Goal: Task Accomplishment & Management: Use online tool/utility

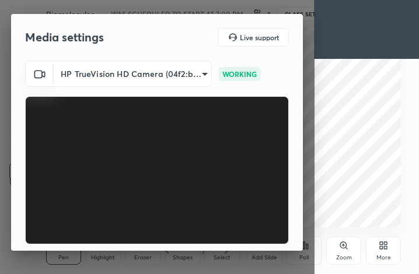
scroll to position [108, 0]
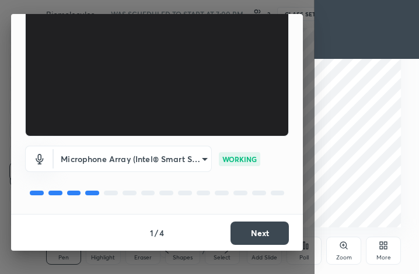
click at [263, 237] on button "Next" at bounding box center [259, 232] width 58 height 23
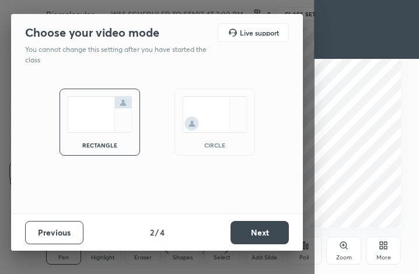
scroll to position [0, 0]
click at [261, 236] on button "Next" at bounding box center [259, 232] width 58 height 23
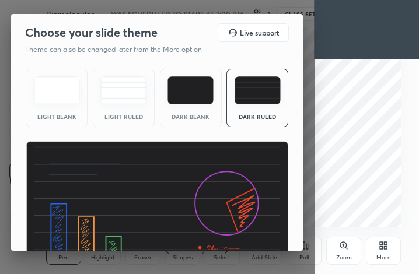
scroll to position [75, 0]
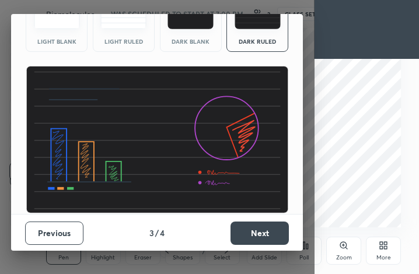
click at [266, 235] on button "Next" at bounding box center [259, 232] width 58 height 23
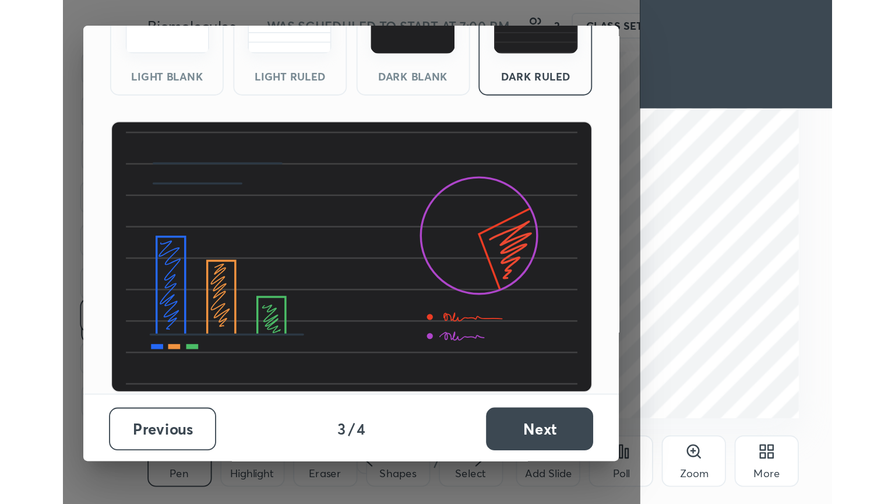
scroll to position [0, 0]
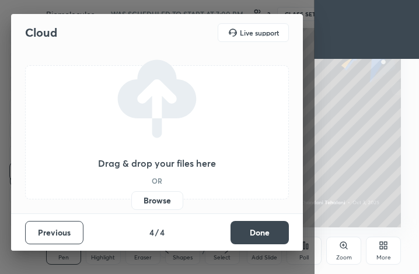
click at [266, 235] on button "Done" at bounding box center [259, 232] width 58 height 23
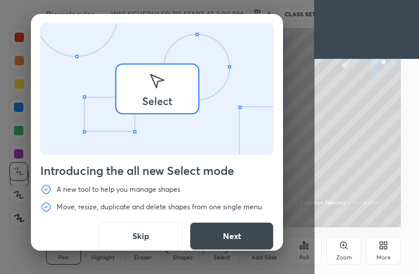
click at [266, 235] on div "Introducing the all new Select mode A new tool to help you manage shapes Move, …" at bounding box center [157, 136] width 252 height 245
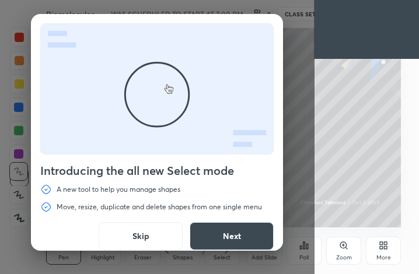
click at [140, 234] on button "Skip" at bounding box center [141, 236] width 84 height 28
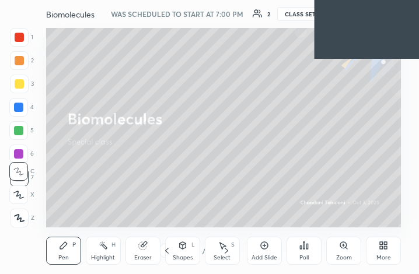
click at [386, 252] on div "More" at bounding box center [382, 251] width 35 height 28
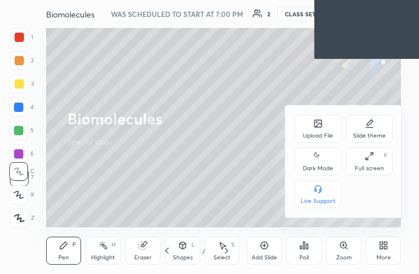
click at [376, 133] on div "Slide theme" at bounding box center [369, 136] width 33 height 6
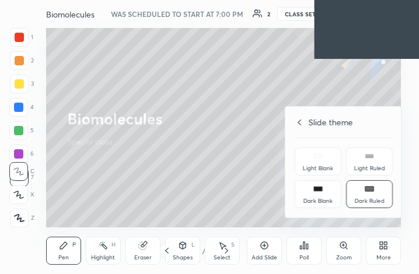
click at [375, 190] on div "Dark Ruled" at bounding box center [369, 194] width 47 height 28
click at [303, 119] on div "Slide theme" at bounding box center [343, 122] width 98 height 12
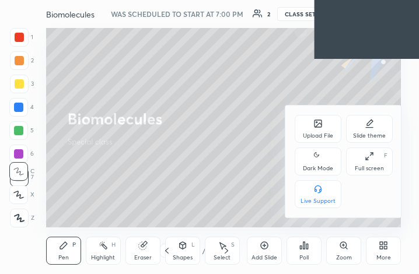
click at [360, 159] on div "Full screen F" at bounding box center [369, 161] width 47 height 28
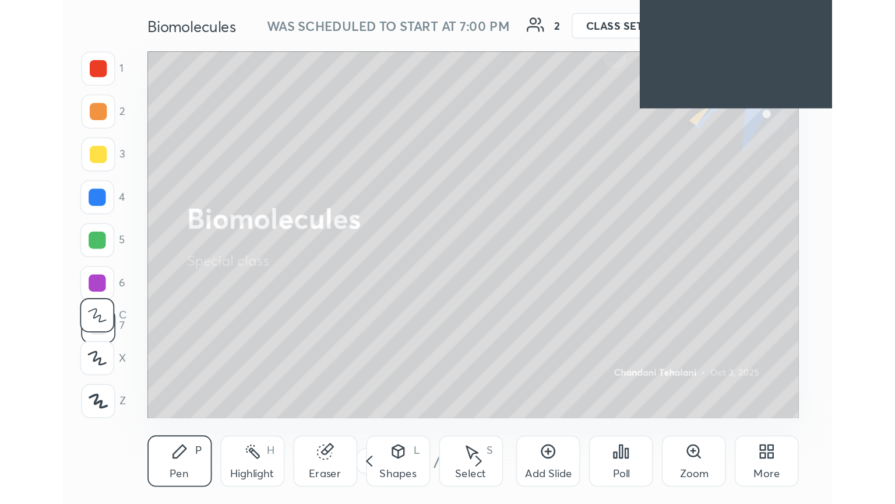
scroll to position [199, 371]
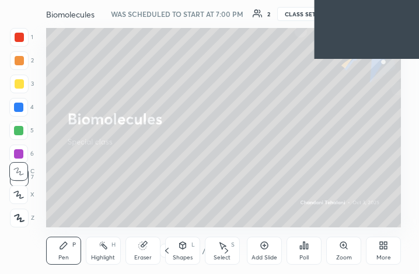
click at [378, 241] on icon at bounding box center [382, 245] width 9 height 9
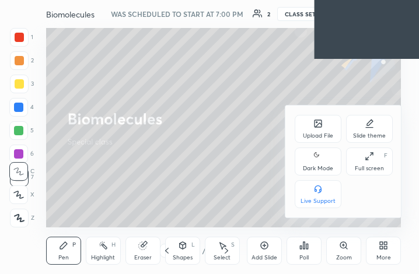
click at [360, 164] on div "Full screen F" at bounding box center [369, 161] width 47 height 28
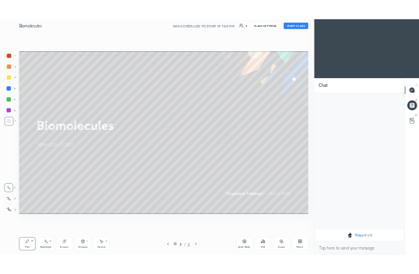
scroll to position [57859, 57663]
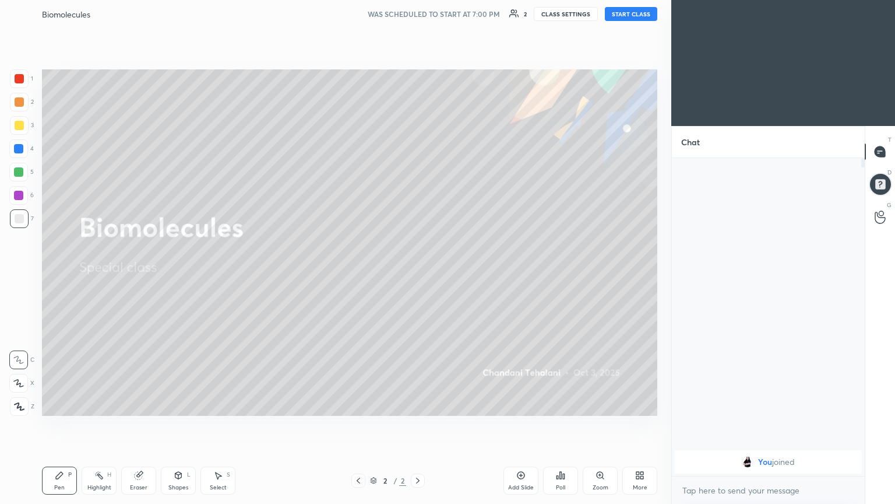
click at [418, 14] on button "START CLASS" at bounding box center [631, 14] width 52 height 14
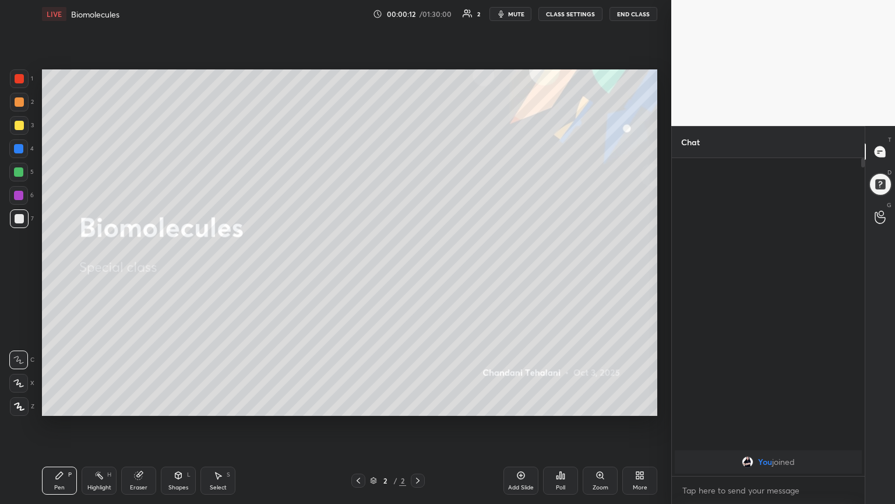
click at [418, 12] on span "mute" at bounding box center [516, 14] width 16 height 8
click at [418, 13] on span "unmute" at bounding box center [515, 14] width 25 height 8
click at [24, 273] on div at bounding box center [18, 383] width 19 height 19
click at [418, 12] on icon at bounding box center [468, 13] width 10 height 9
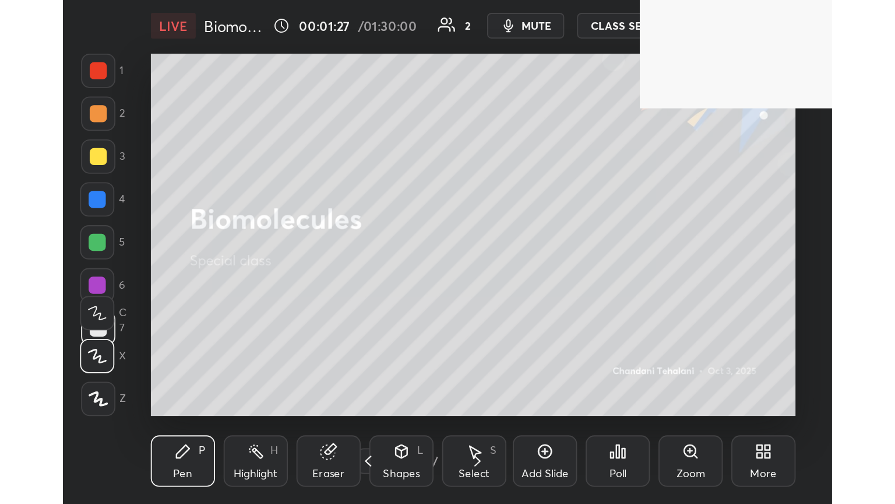
scroll to position [199, 371]
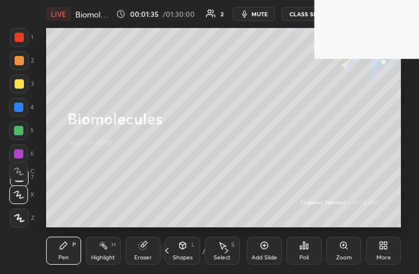
click at [393, 249] on div "More" at bounding box center [382, 251] width 35 height 28
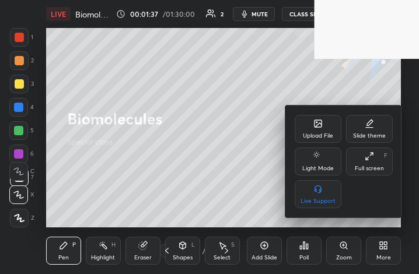
click at [375, 161] on div "Full screen F" at bounding box center [369, 161] width 47 height 28
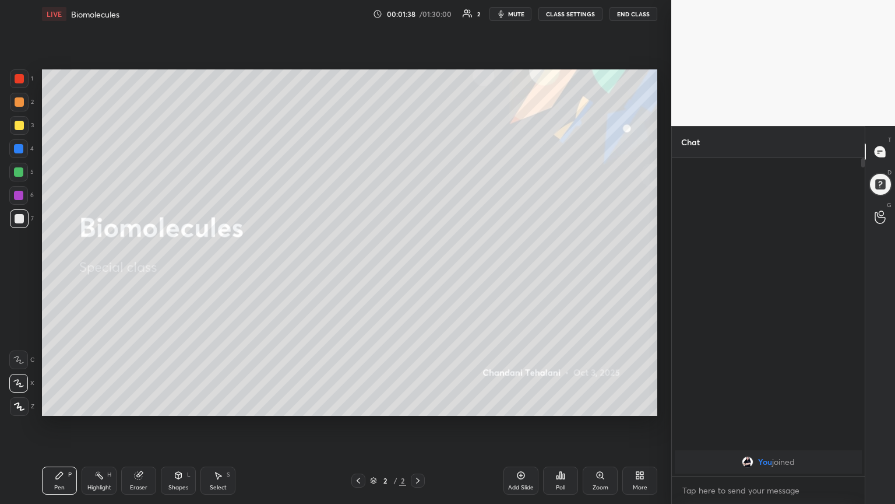
scroll to position [57859, 57663]
click at [16, 273] on icon at bounding box center [19, 406] width 10 height 8
click at [135, 273] on div "Eraser" at bounding box center [138, 480] width 35 height 28
click at [138, 273] on icon at bounding box center [139, 476] width 8 height 8
click at [20, 273] on icon at bounding box center [19, 383] width 6 height 6
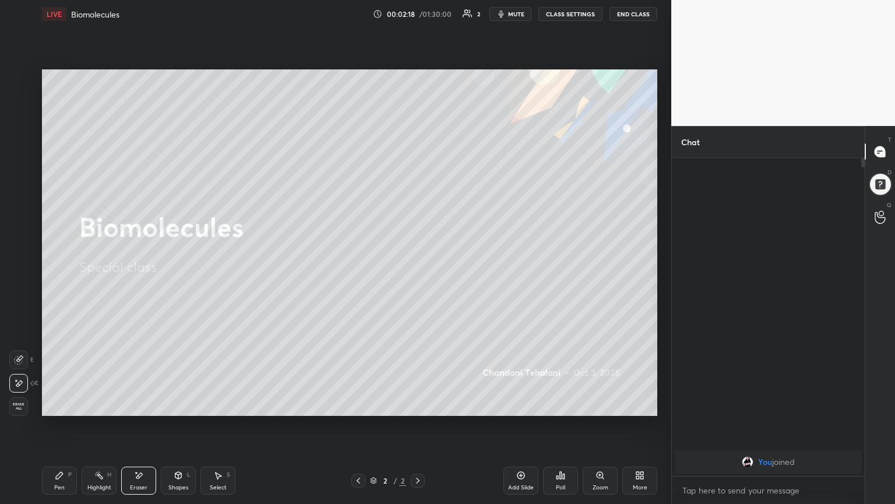
click at [58, 273] on icon at bounding box center [59, 474] width 9 height 9
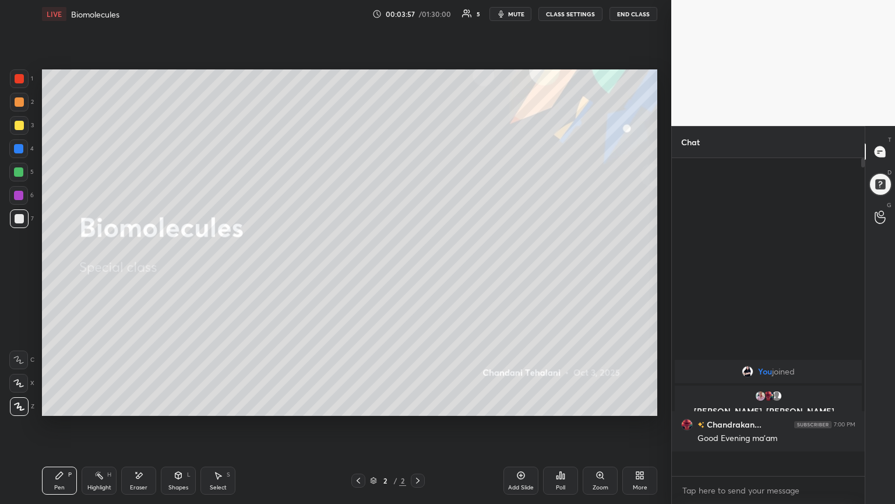
scroll to position [314, 189]
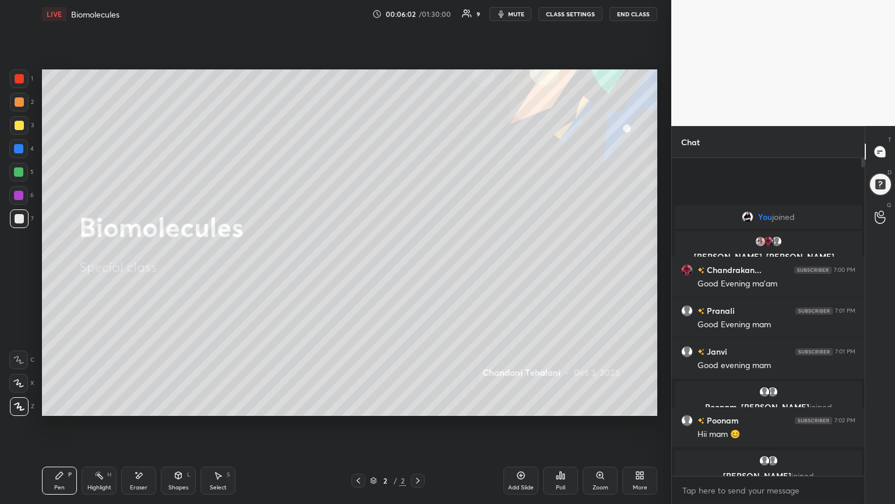
click at [418, 273] on icon at bounding box center [522, 476] width 8 height 8
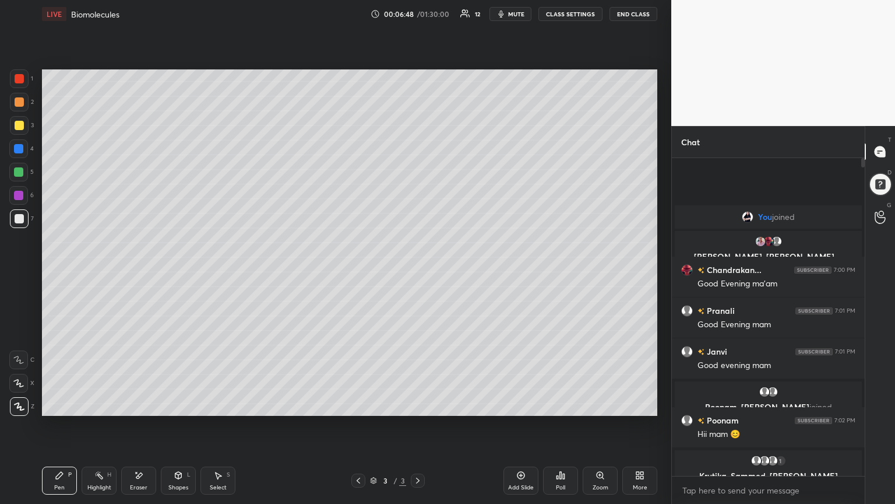
click at [19, 122] on div at bounding box center [19, 125] width 9 height 9
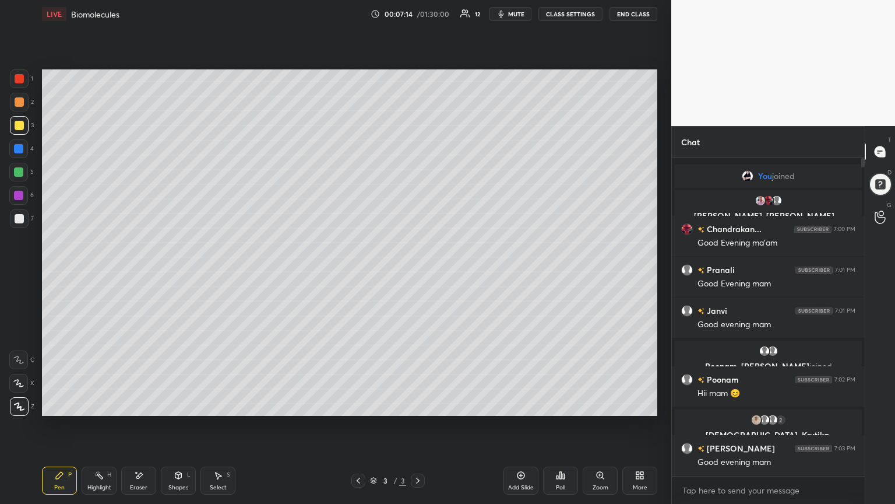
click at [12, 219] on div at bounding box center [19, 218] width 19 height 19
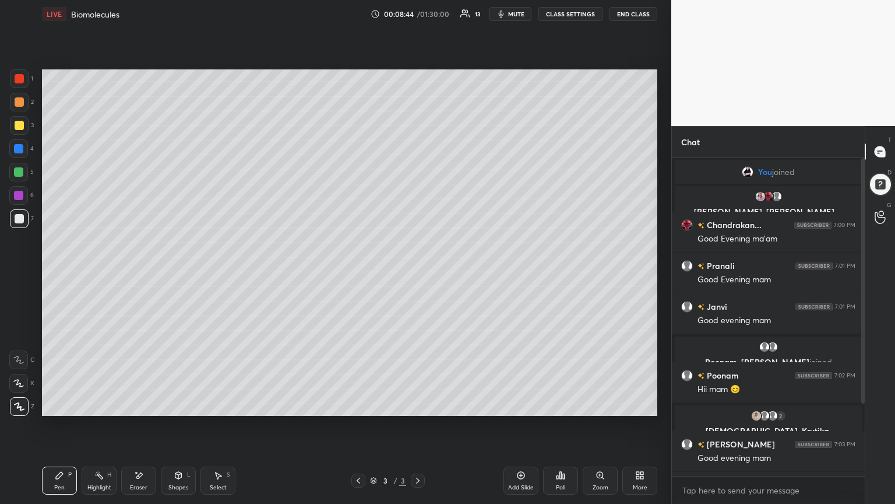
click at [22, 124] on div at bounding box center [19, 125] width 9 height 9
click at [418, 13] on span "mute" at bounding box center [516, 14] width 16 height 8
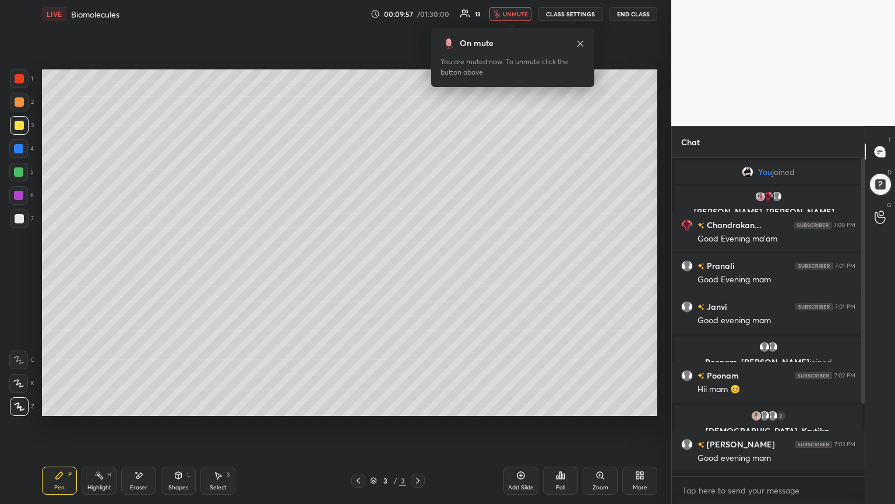
scroll to position [314, 189]
click at [418, 12] on icon "button" at bounding box center [497, 13] width 7 height 7
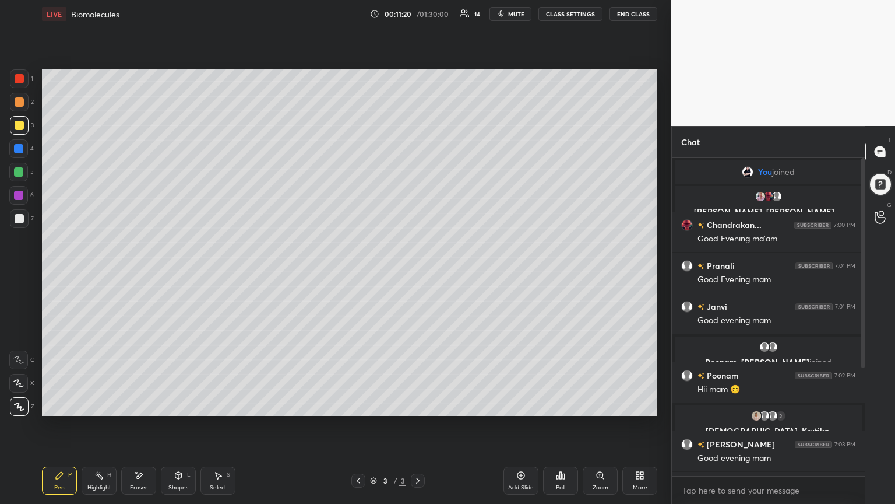
click at [418, 273] on icon at bounding box center [520, 474] width 3 height 3
click at [22, 168] on div at bounding box center [18, 171] width 9 height 9
click at [418, 273] on icon at bounding box center [522, 476] width 8 height 8
click at [17, 101] on div at bounding box center [19, 101] width 9 height 9
click at [418, 273] on div "Add Slide" at bounding box center [521, 480] width 35 height 28
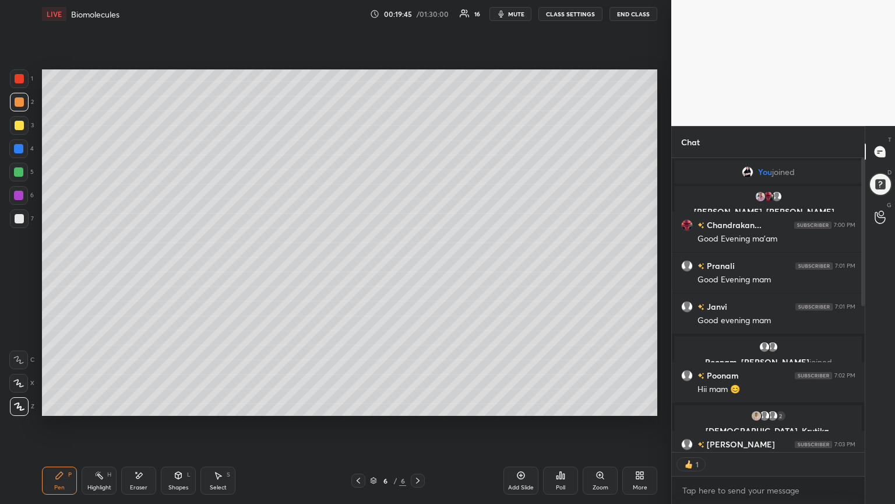
scroll to position [291, 189]
click at [145, 273] on div "Eraser" at bounding box center [138, 487] width 17 height 6
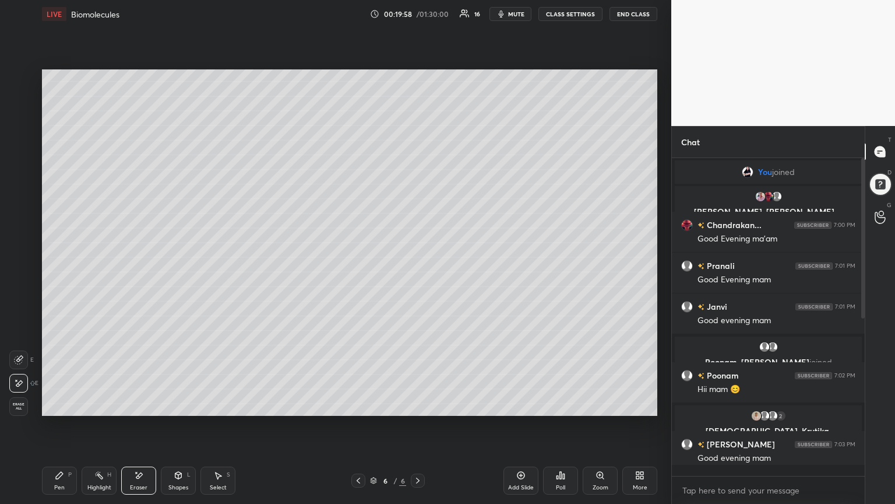
scroll to position [314, 189]
click at [61, 273] on icon at bounding box center [59, 474] width 9 height 9
click at [137, 273] on icon at bounding box center [138, 475] width 9 height 10
click at [63, 273] on div "Pen P" at bounding box center [59, 480] width 35 height 28
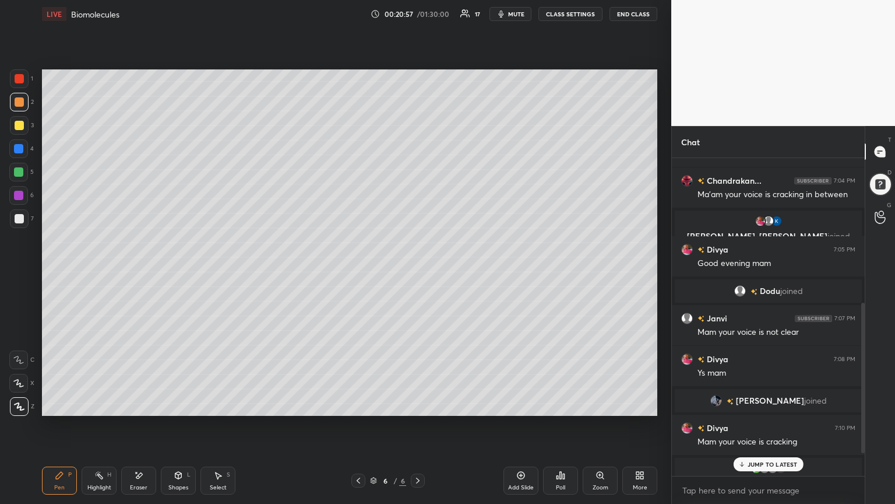
scroll to position [353, 0]
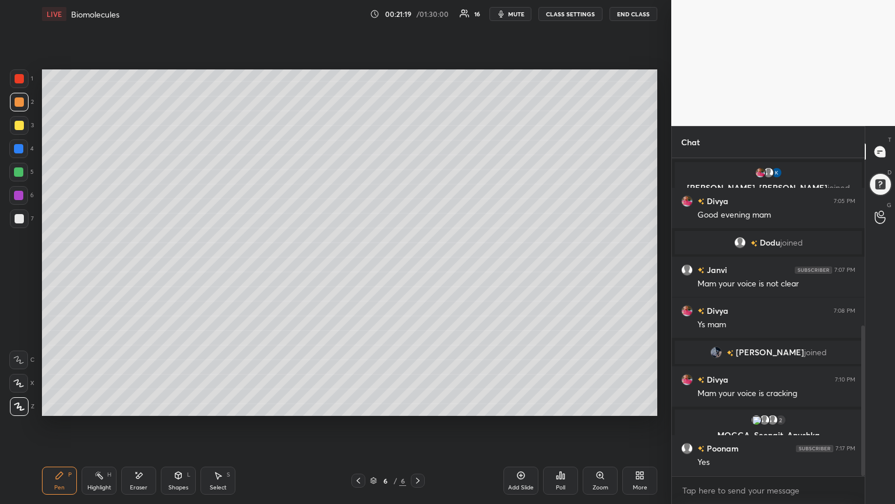
click at [139, 273] on icon at bounding box center [138, 475] width 9 height 10
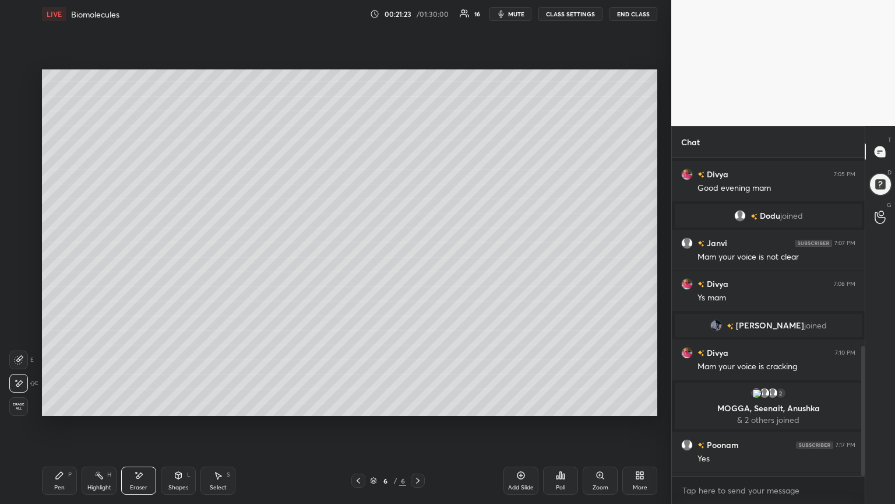
scroll to position [459, 0]
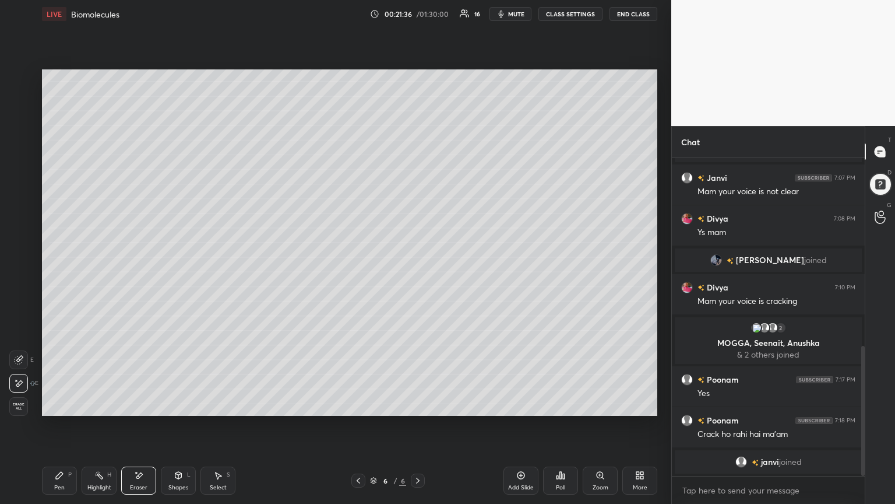
click at [418, 12] on span "mute" at bounding box center [516, 14] width 16 height 8
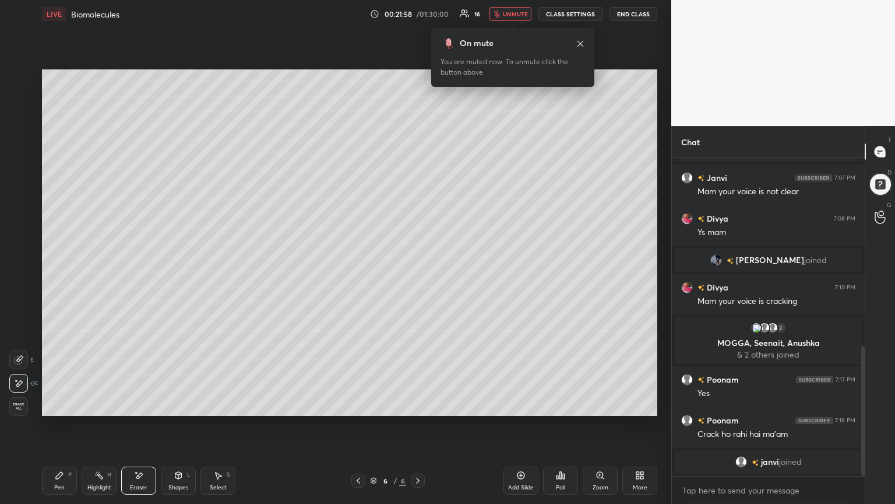
click at [418, 12] on span "unmute" at bounding box center [515, 14] width 25 height 8
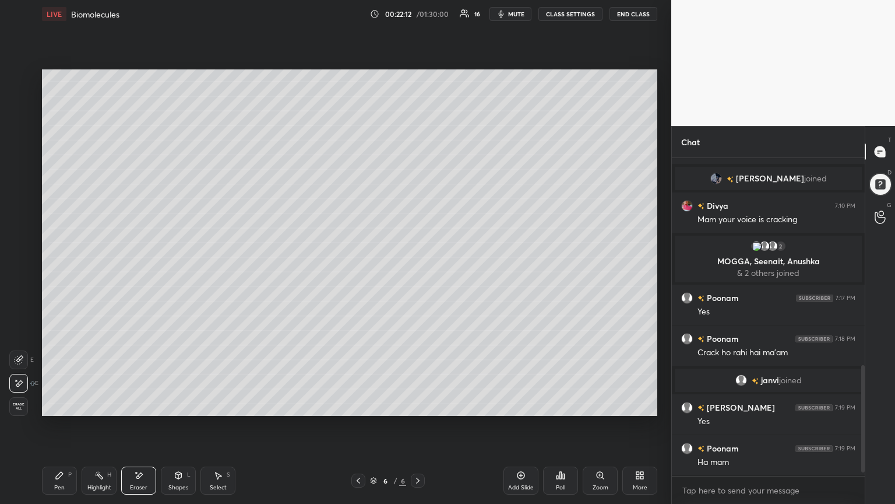
scroll to position [632, 0]
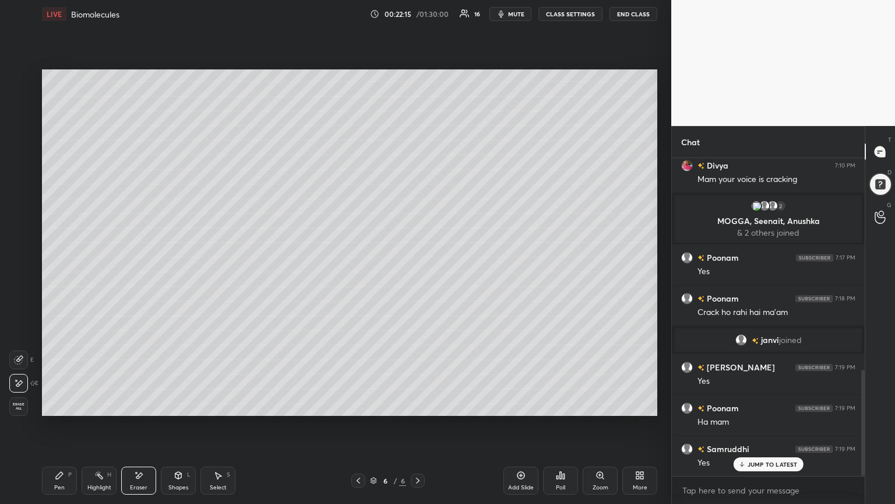
click at [418, 273] on div "JUMP TO LATEST" at bounding box center [768, 464] width 70 height 14
click at [54, 273] on div "Pen P" at bounding box center [59, 480] width 35 height 28
click at [418, 273] on p "JUMP TO LATEST" at bounding box center [773, 463] width 50 height 7
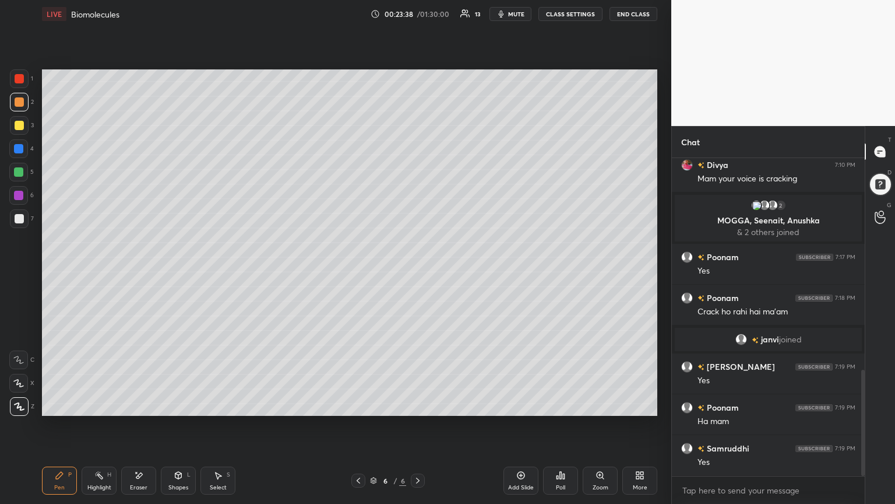
scroll to position [660, 0]
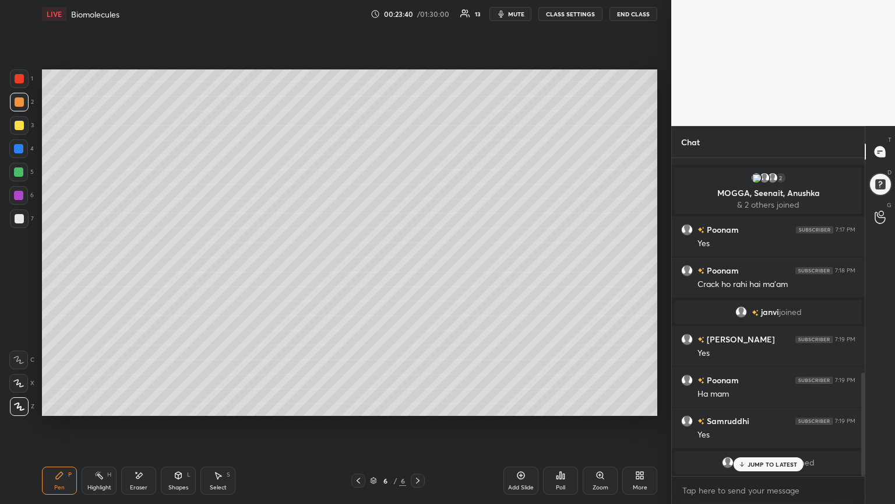
click at [418, 273] on p "JUMP TO LATEST" at bounding box center [773, 463] width 50 height 7
click at [20, 220] on div at bounding box center [19, 218] width 9 height 9
click at [20, 219] on div at bounding box center [19, 218] width 9 height 9
click at [142, 273] on div "Eraser" at bounding box center [138, 480] width 35 height 28
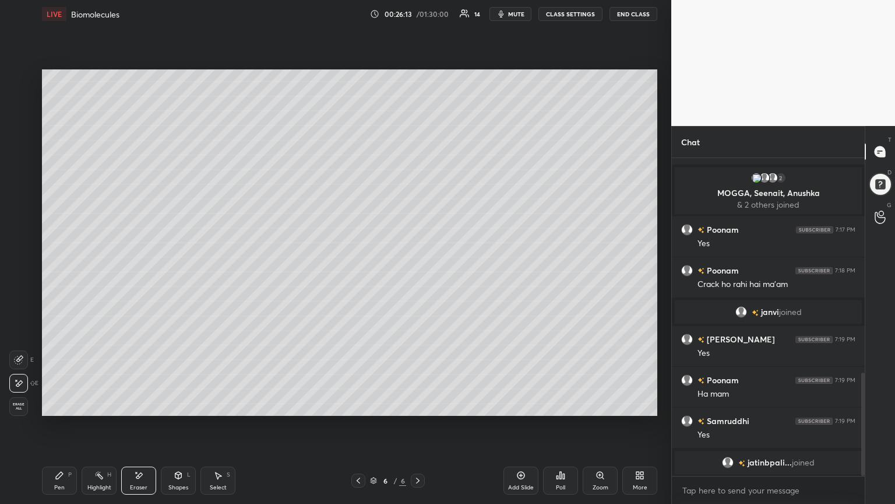
click at [58, 273] on icon at bounding box center [59, 474] width 9 height 9
click at [16, 177] on div at bounding box center [18, 172] width 19 height 19
click at [23, 221] on div at bounding box center [19, 218] width 9 height 9
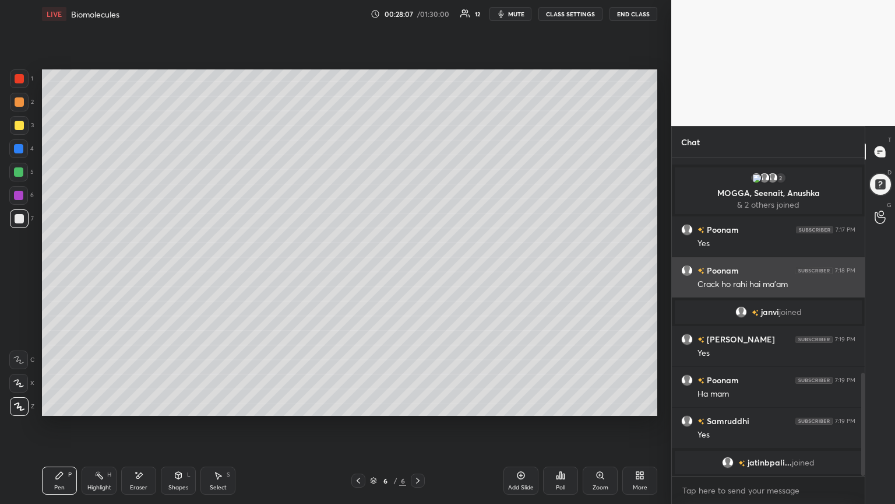
scroll to position [674, 0]
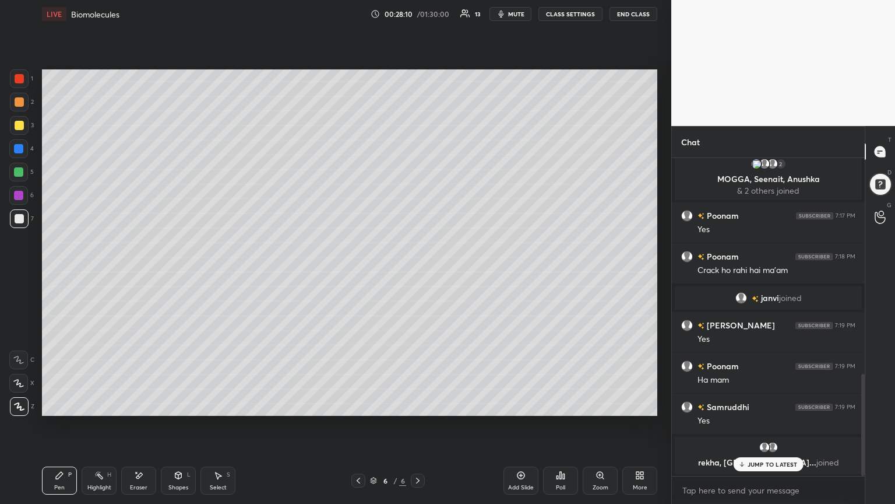
click at [418, 273] on div "JUMP TO LATEST" at bounding box center [768, 464] width 70 height 14
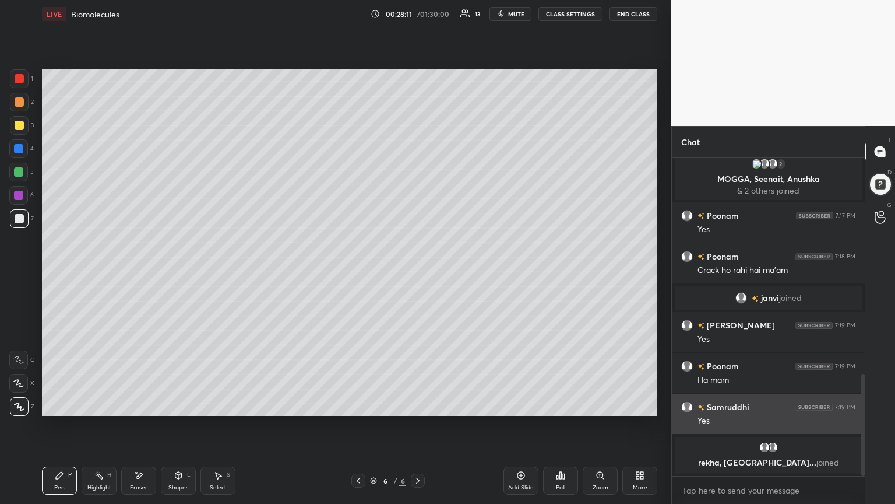
scroll to position [674, 0]
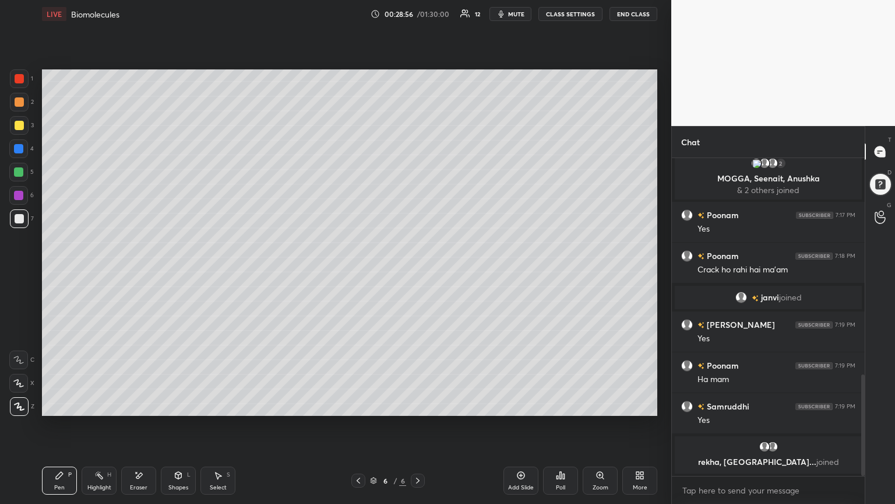
click at [418, 273] on div "Add Slide Poll Zoom More" at bounding box center [581, 480] width 154 height 65
click at [418, 273] on icon at bounding box center [520, 474] width 9 height 9
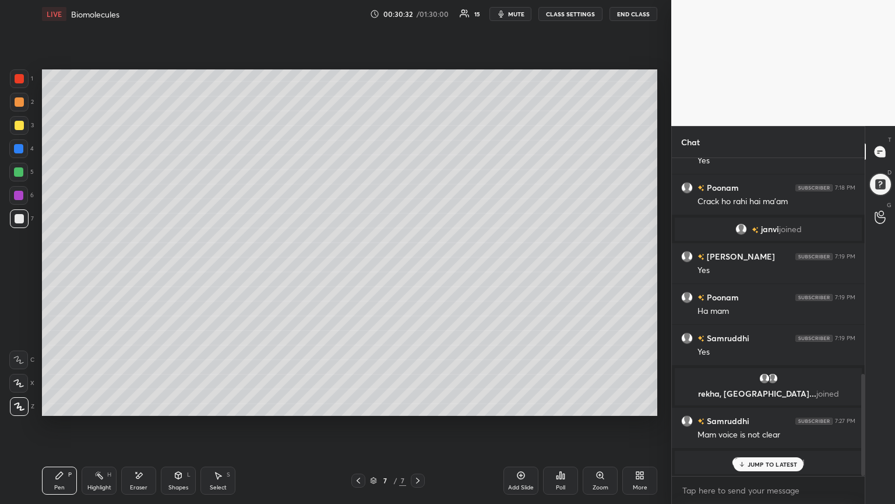
scroll to position [692, 0]
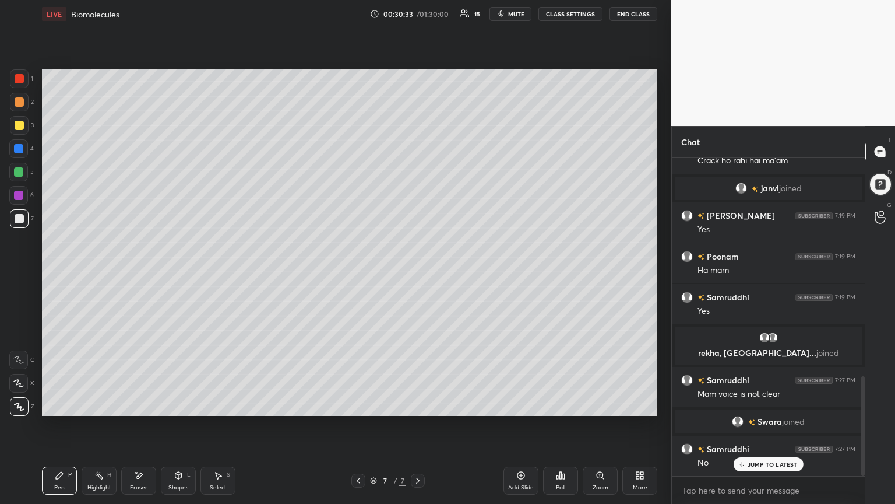
click at [418, 273] on p "JUMP TO LATEST" at bounding box center [773, 463] width 50 height 7
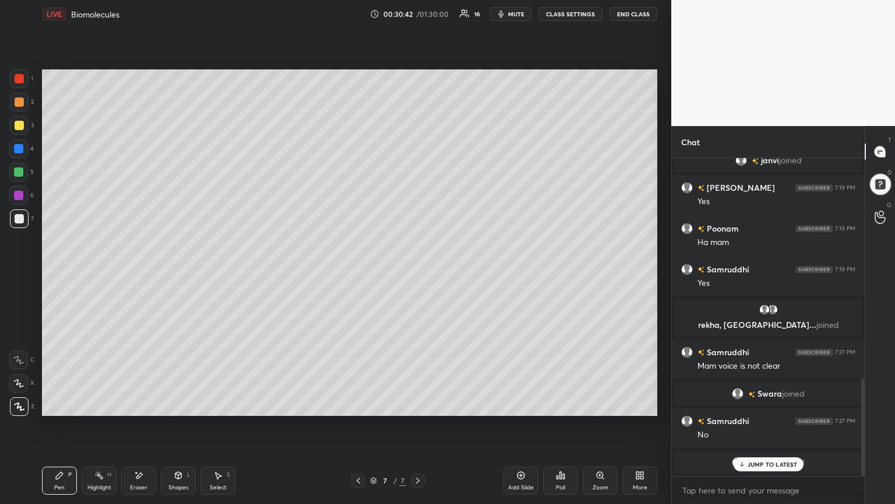
click at [418, 273] on p "JUMP TO LATEST" at bounding box center [773, 463] width 50 height 7
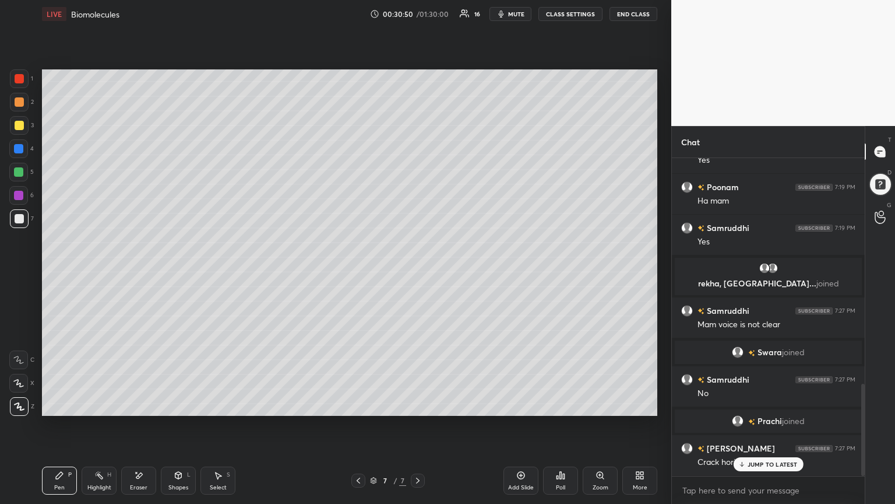
scroll to position [779, 0]
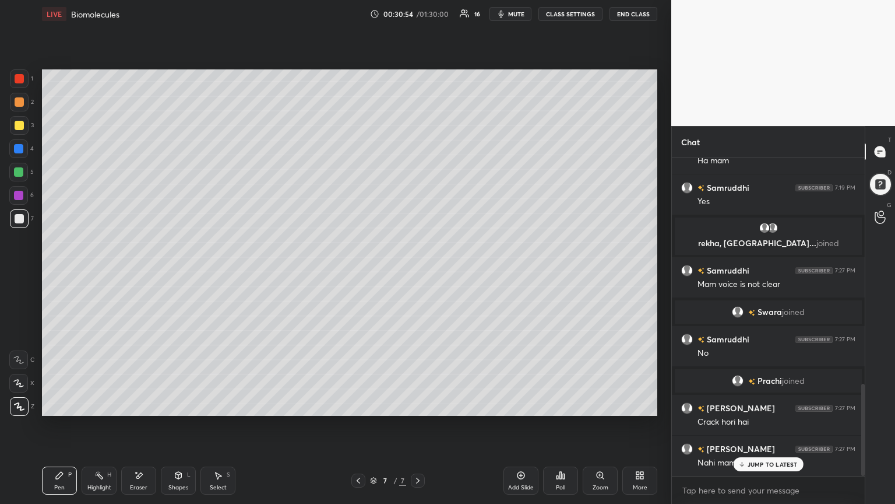
click at [418, 273] on div "JUMP TO LATEST" at bounding box center [768, 464] width 70 height 14
click at [418, 12] on icon "button" at bounding box center [501, 13] width 9 height 9
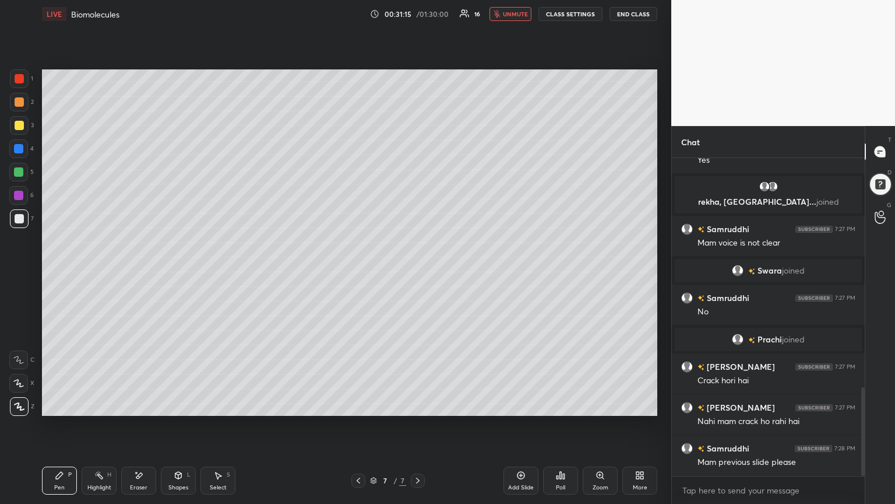
click at [353, 273] on div at bounding box center [358, 480] width 14 height 14
click at [418, 11] on span "unmute" at bounding box center [515, 14] width 25 height 8
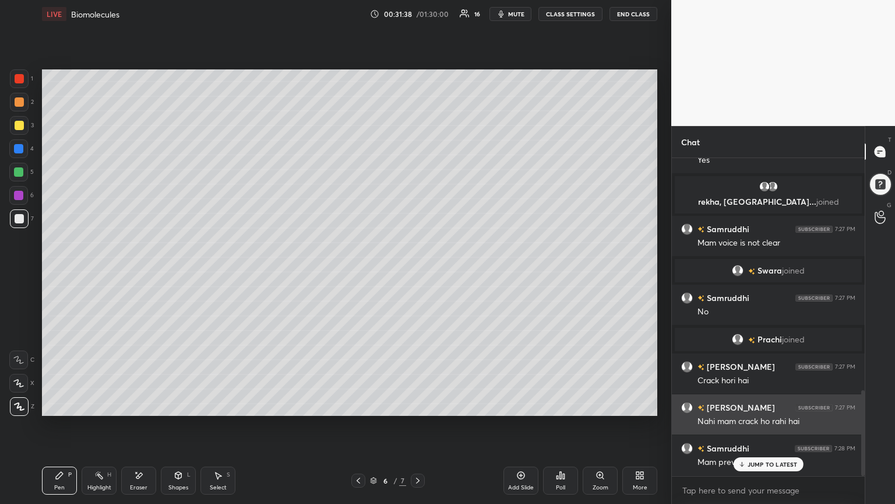
scroll to position [860, 0]
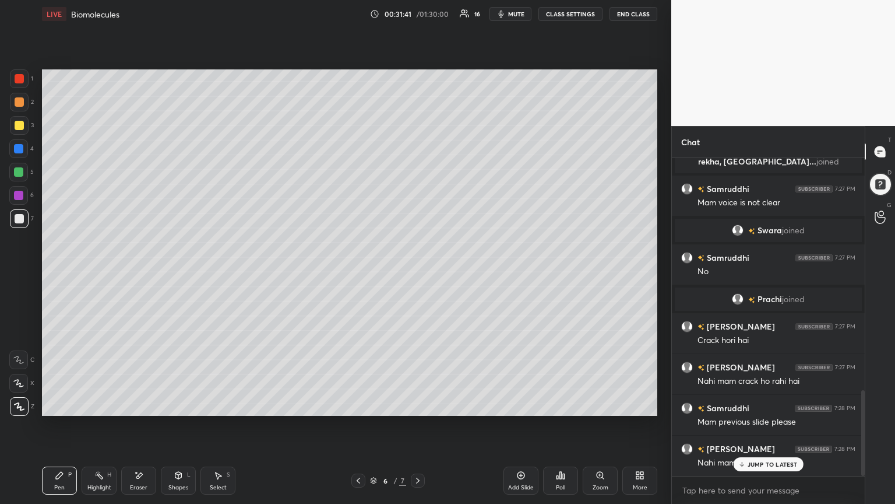
click at [418, 273] on div "JUMP TO LATEST" at bounding box center [768, 464] width 70 height 14
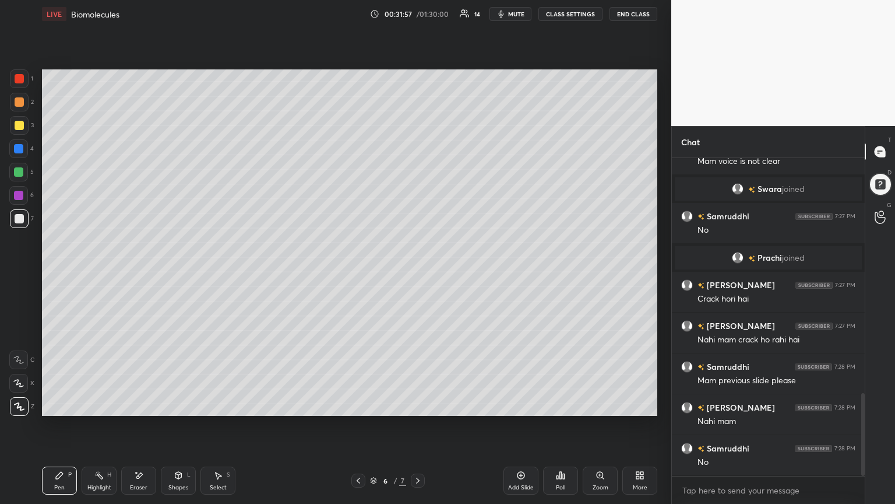
scroll to position [942, 0]
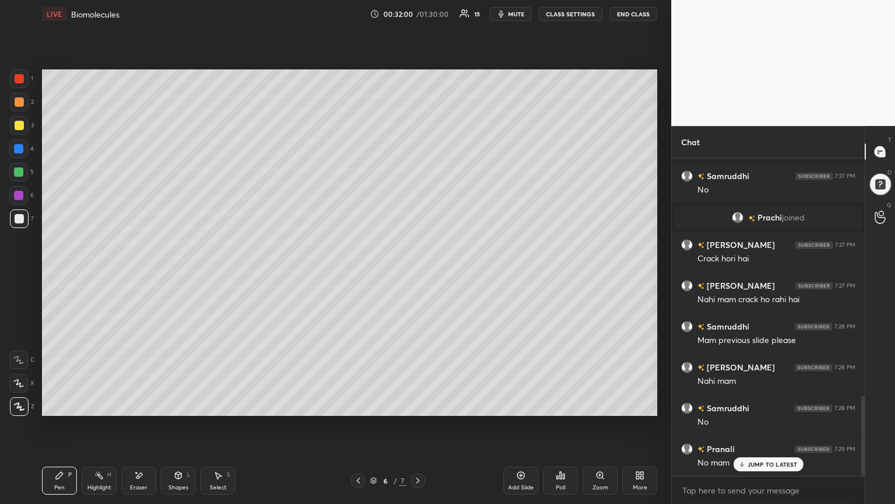
click at [418, 273] on p "JUMP TO LATEST" at bounding box center [773, 463] width 50 height 7
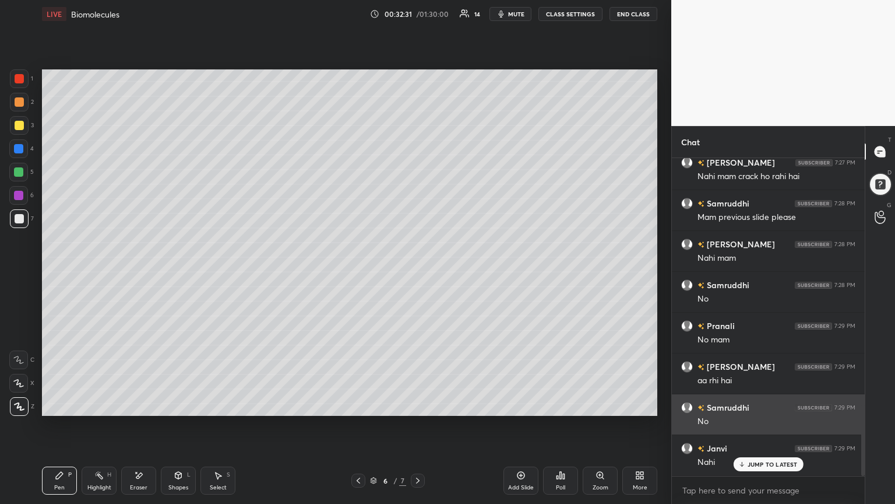
scroll to position [1105, 0]
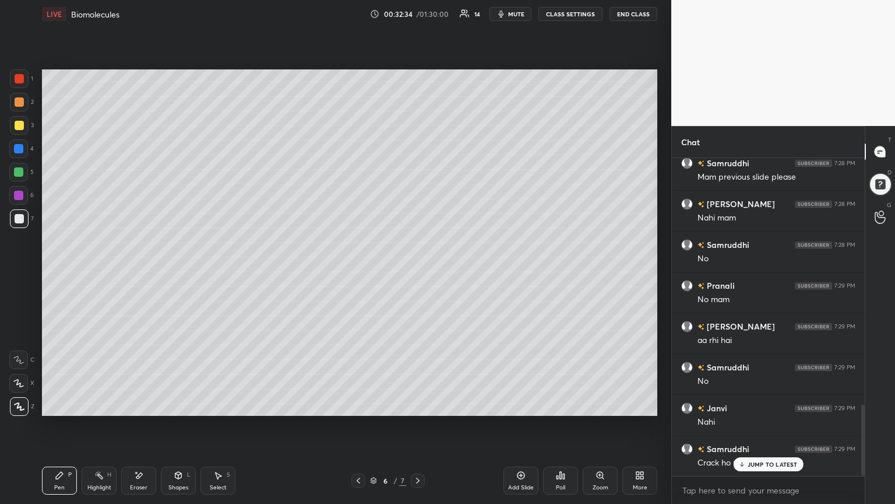
click at [418, 273] on p "JUMP TO LATEST" at bounding box center [773, 463] width 50 height 7
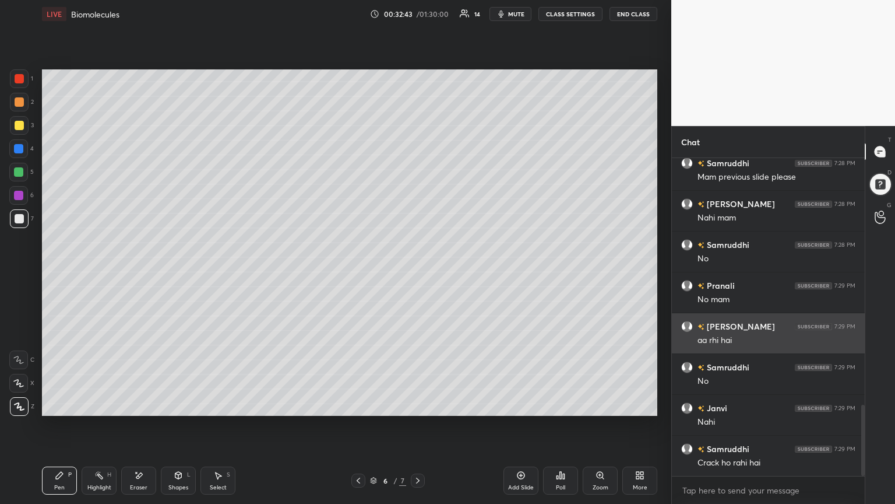
scroll to position [1133, 0]
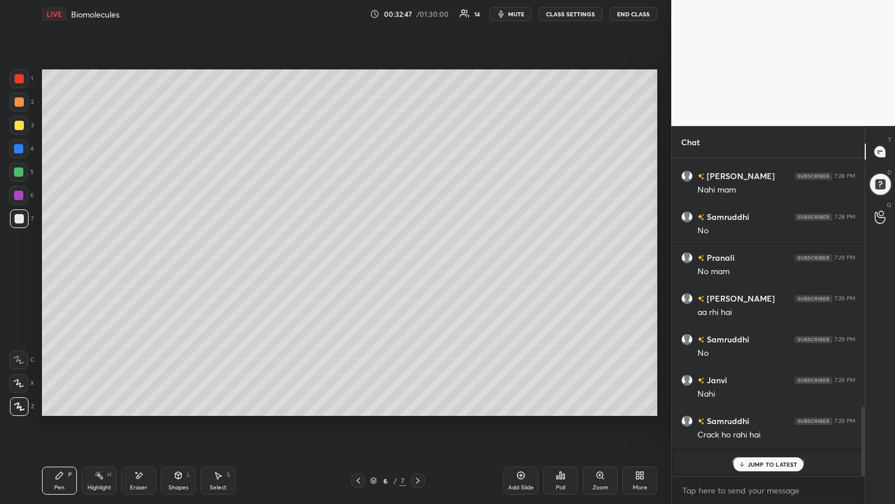
click at [418, 273] on div "JUMP TO LATEST" at bounding box center [768, 464] width 70 height 14
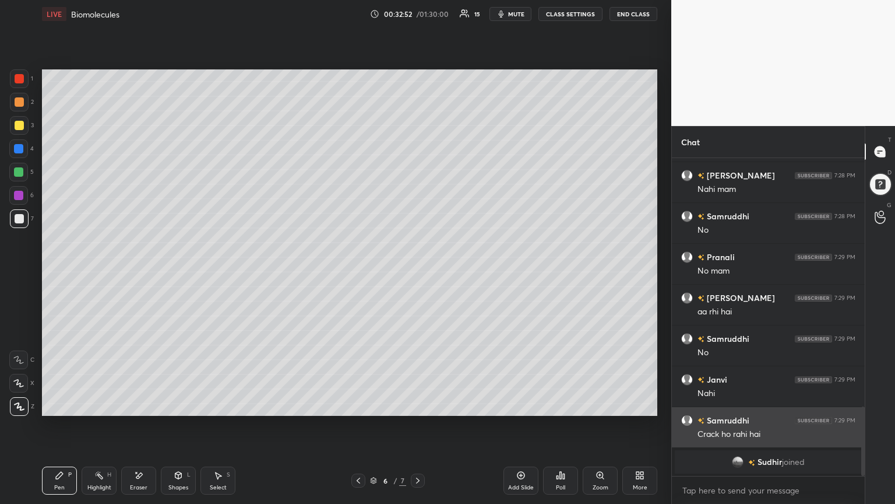
scroll to position [1072, 0]
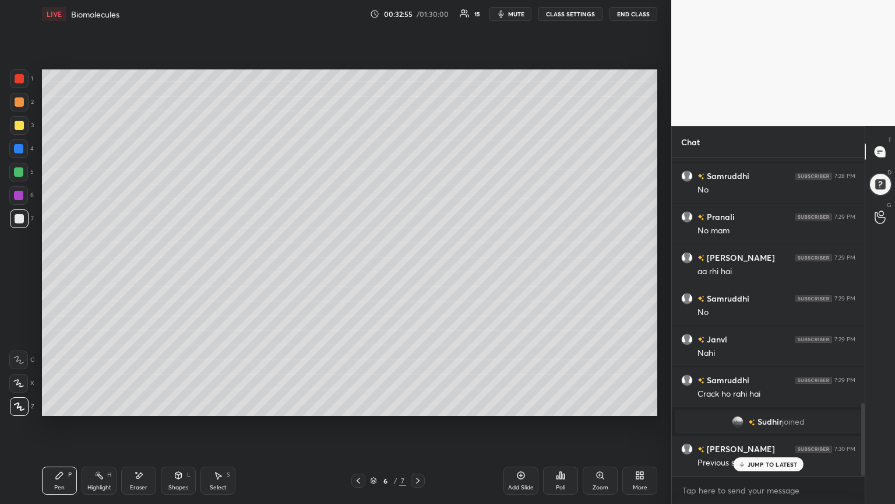
click at [418, 273] on p "JUMP TO LATEST" at bounding box center [773, 463] width 50 height 7
click at [407, 273] on div "Setting up your live class Poll for secs No correct answer Start poll" at bounding box center [349, 242] width 625 height 429
click at [418, 12] on span "mute" at bounding box center [516, 14] width 16 height 8
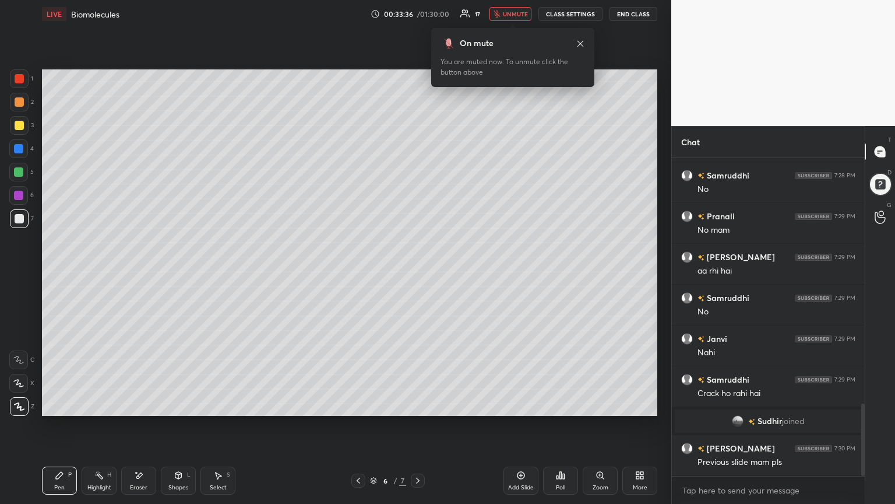
click at [418, 14] on span "unmute" at bounding box center [515, 14] width 25 height 8
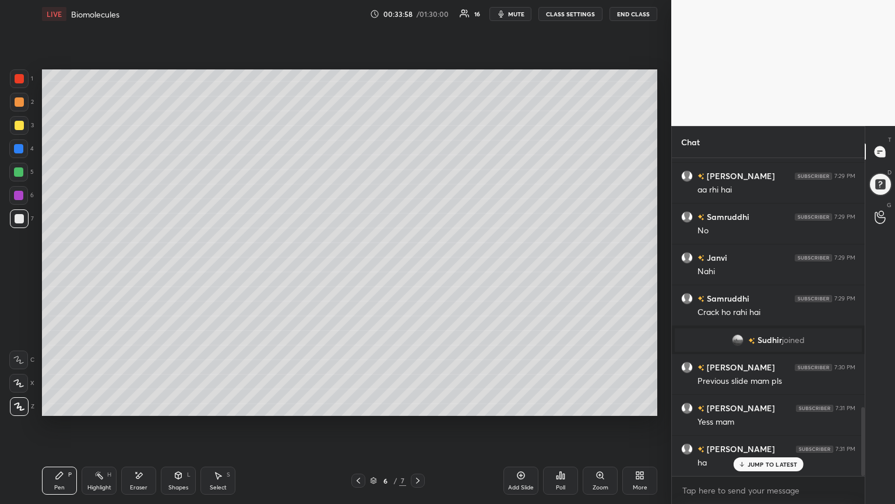
scroll to position [1195, 0]
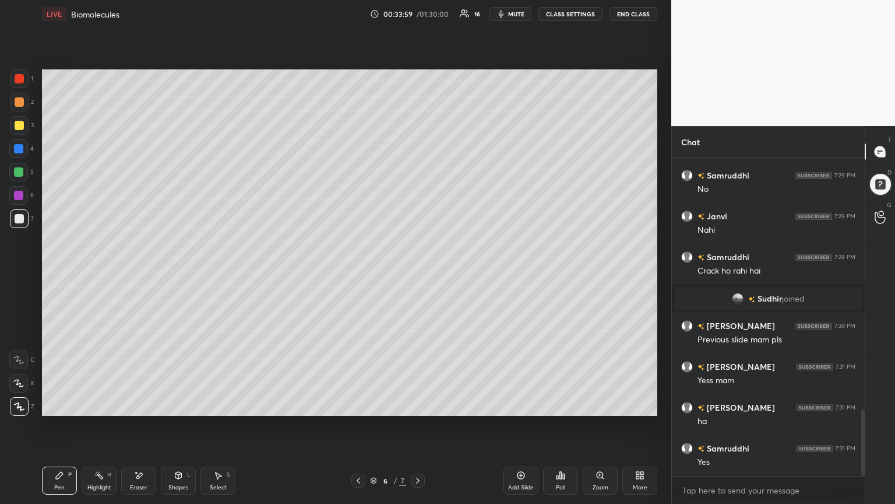
click at [418, 273] on div "Yes" at bounding box center [777, 462] width 158 height 12
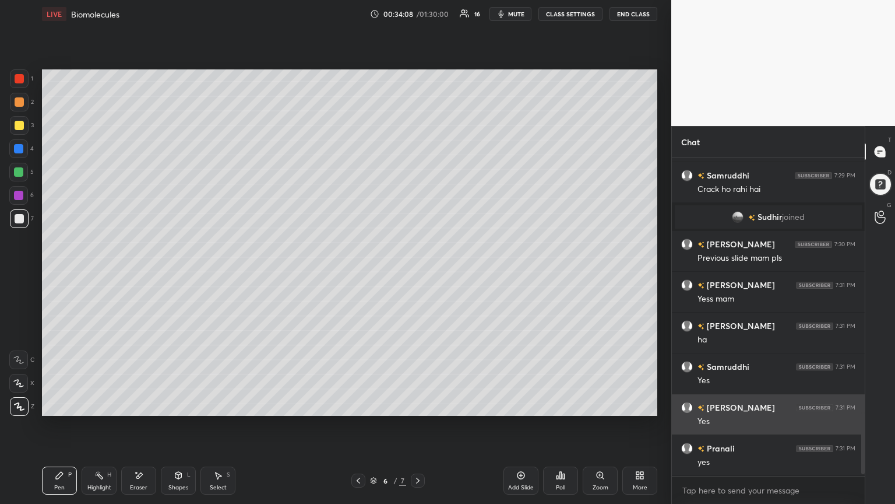
scroll to position [1317, 0]
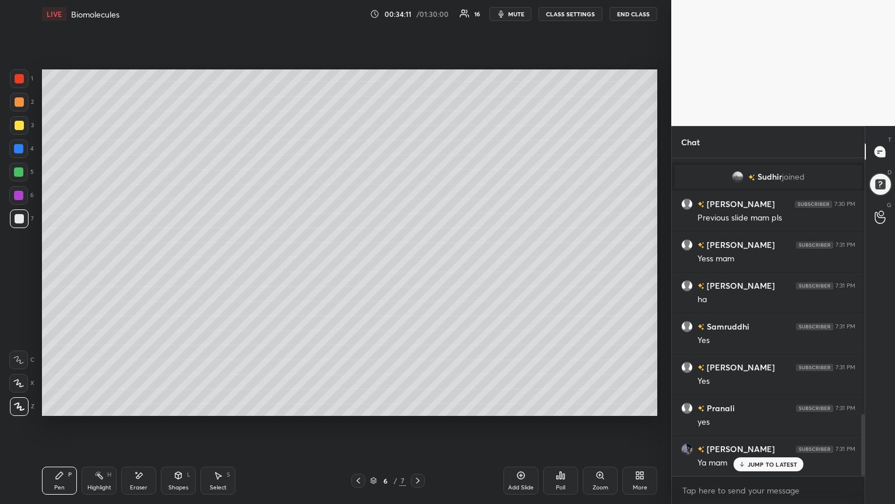
click at [418, 273] on p "JUMP TO LATEST" at bounding box center [773, 463] width 50 height 7
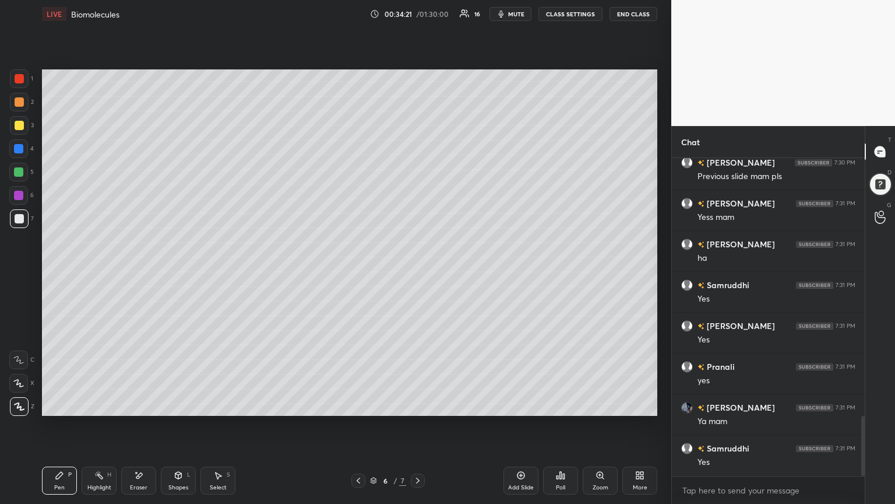
click at [418, 273] on icon at bounding box center [417, 480] width 9 height 9
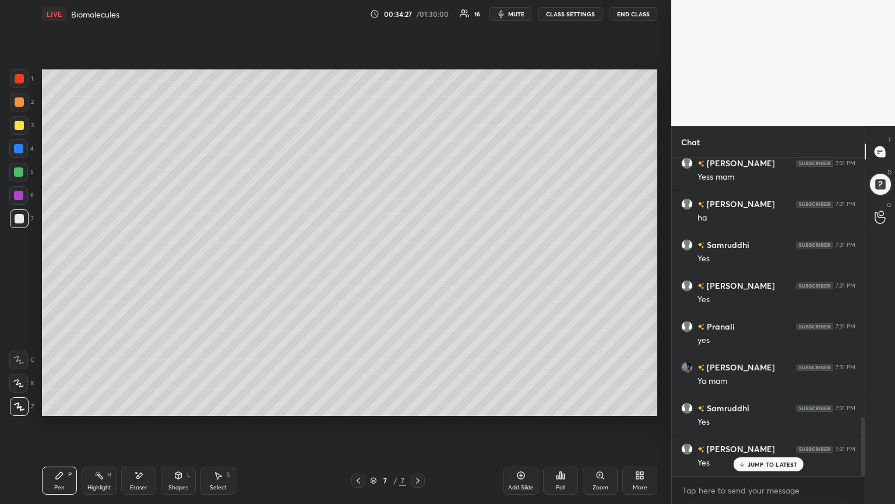
click at [418, 273] on p "JUMP TO LATEST" at bounding box center [773, 463] width 50 height 7
click at [18, 127] on div at bounding box center [19, 125] width 9 height 9
click at [19, 127] on div at bounding box center [19, 125] width 9 height 9
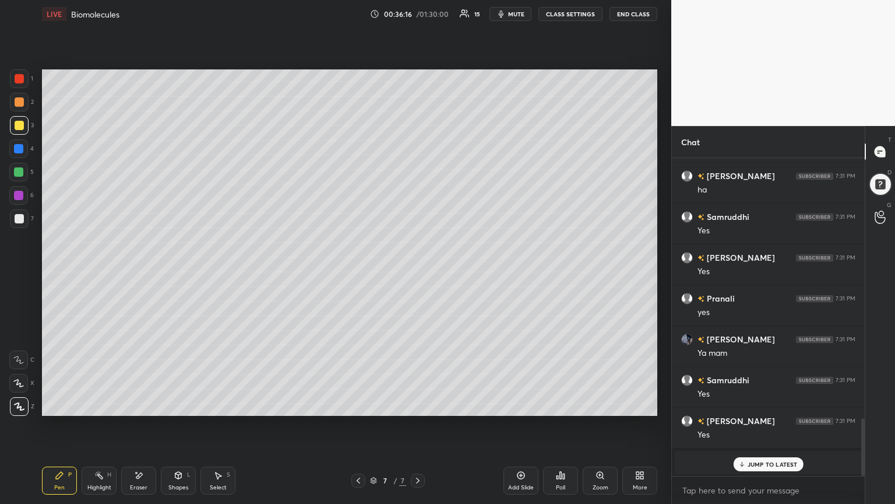
click at [418, 273] on p "JUMP TO LATEST" at bounding box center [773, 463] width 50 height 7
click at [19, 222] on div at bounding box center [19, 218] width 9 height 9
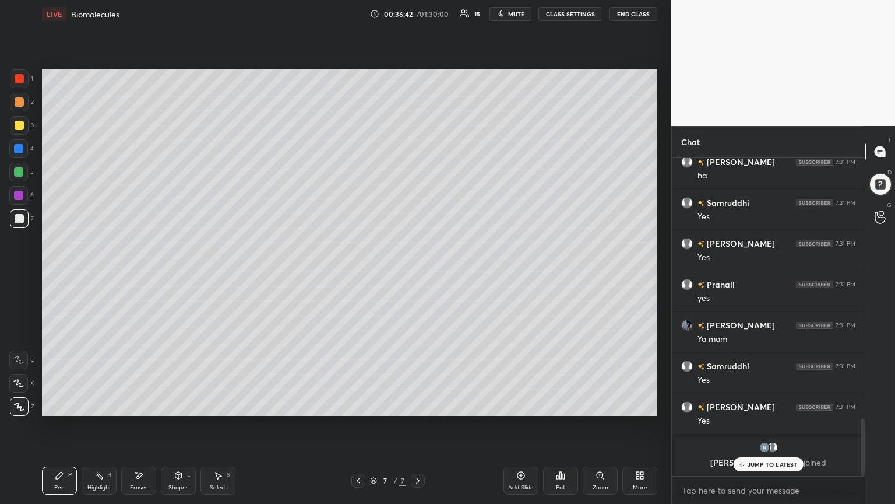
click at [418, 273] on p "JUMP TO LATEST" at bounding box center [773, 463] width 50 height 7
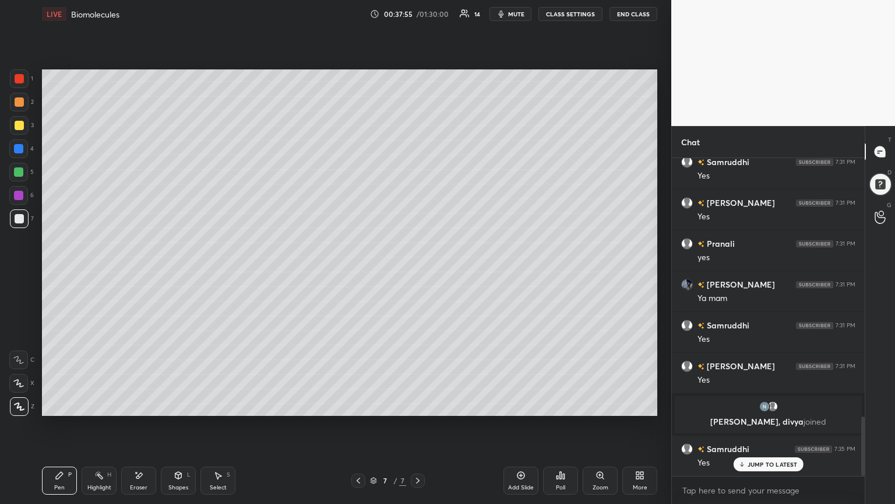
scroll to position [3, 3]
click at [418, 273] on div "JUMP TO LATEST" at bounding box center [768, 440] width 70 height 14
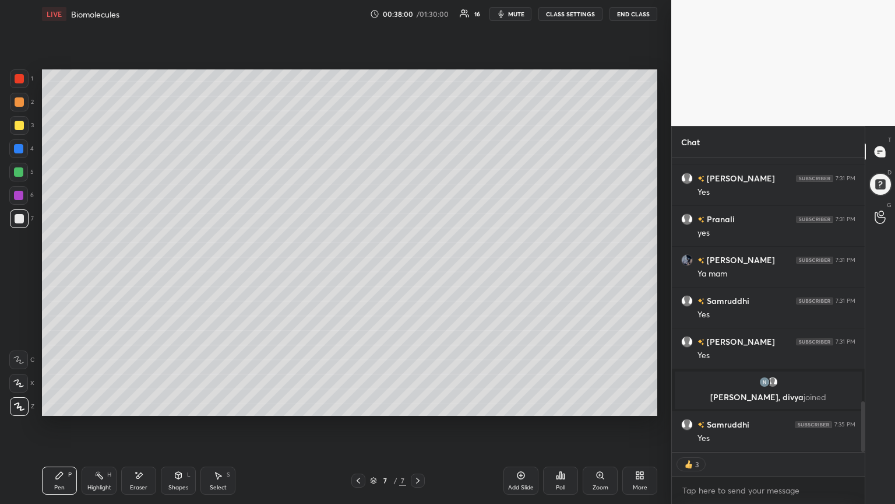
click at [418, 273] on icon at bounding box center [520, 474] width 9 height 9
click at [19, 79] on div at bounding box center [19, 78] width 9 height 9
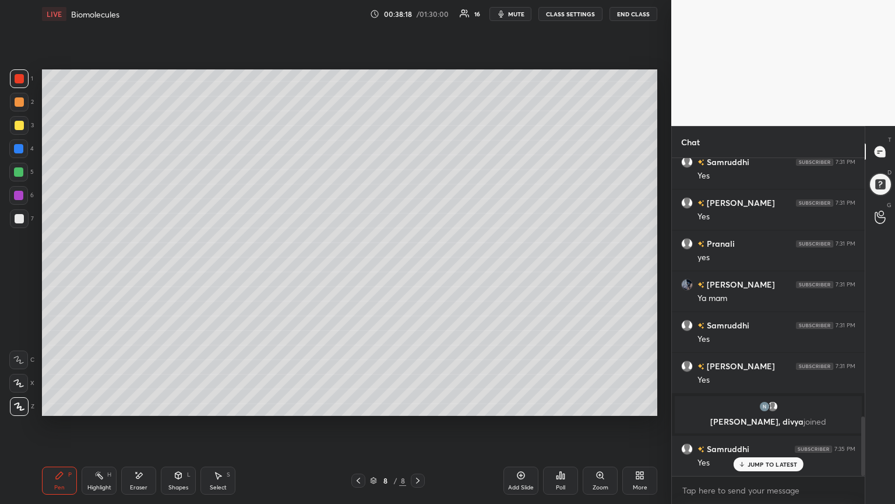
click at [418, 273] on p "JUMP TO LATEST" at bounding box center [773, 463] width 50 height 7
click at [20, 218] on div at bounding box center [19, 218] width 9 height 9
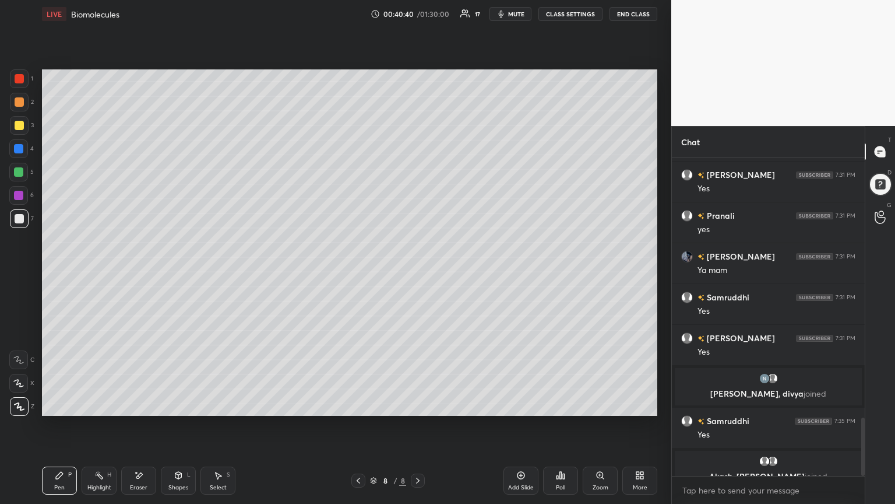
click at [21, 174] on div at bounding box center [18, 171] width 9 height 9
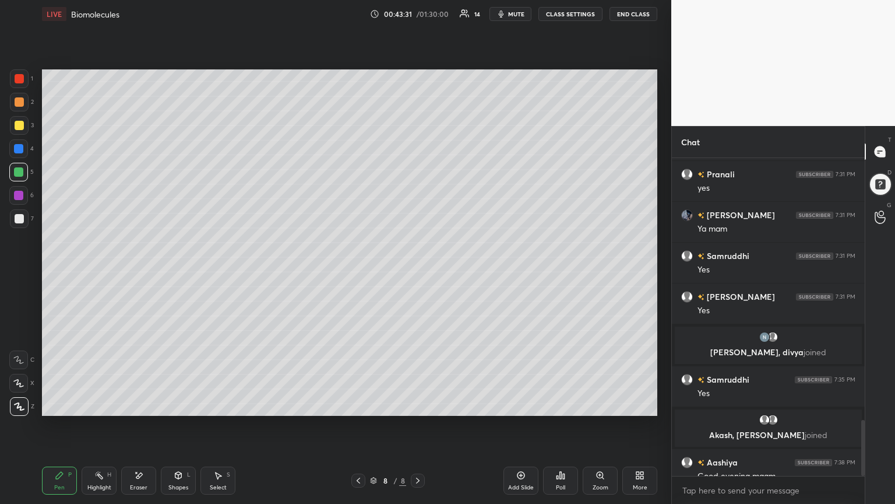
scroll to position [1478, 0]
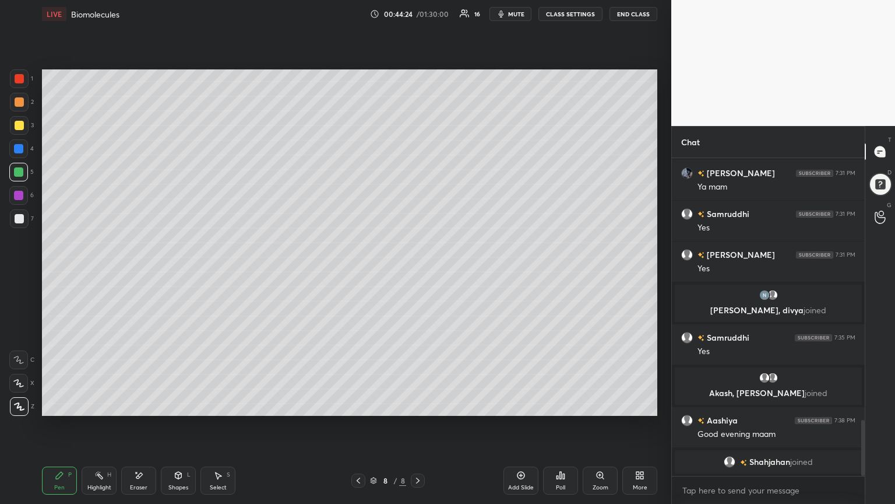
click at [418, 273] on icon at bounding box center [522, 476] width 8 height 8
click at [17, 221] on div at bounding box center [19, 218] width 9 height 9
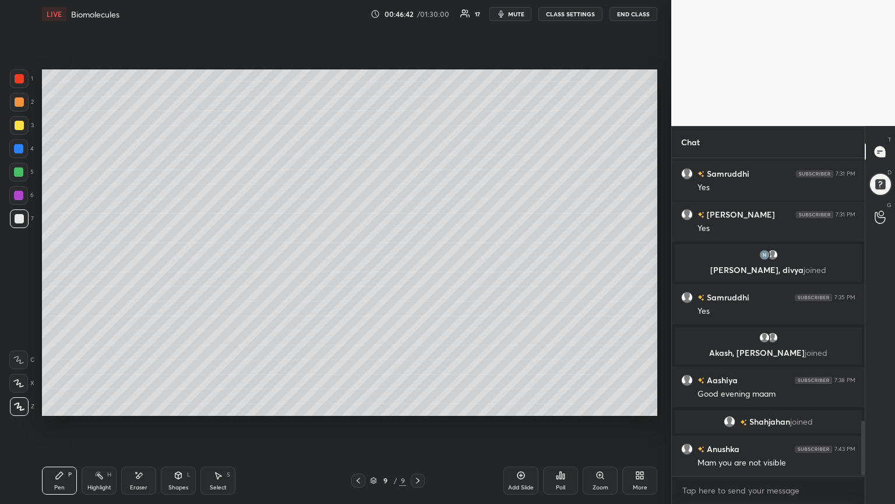
scroll to position [1534, 0]
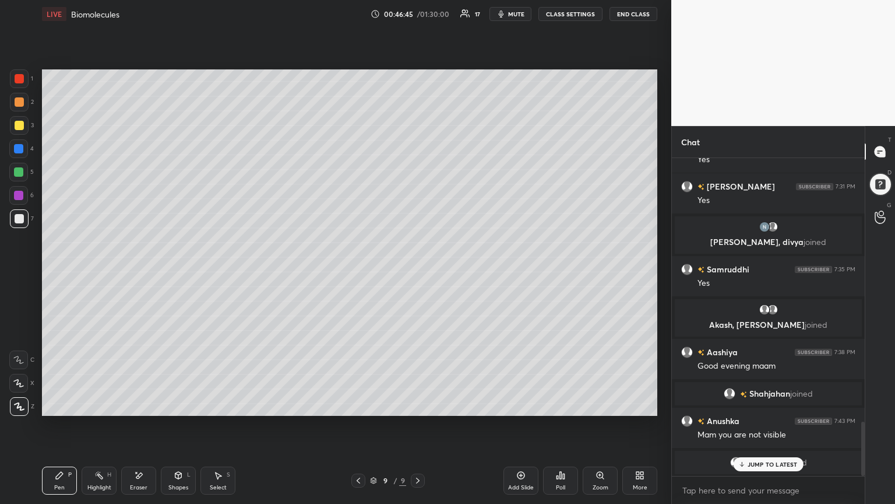
click at [418, 273] on div "JUMP TO LATEST" at bounding box center [768, 464] width 70 height 14
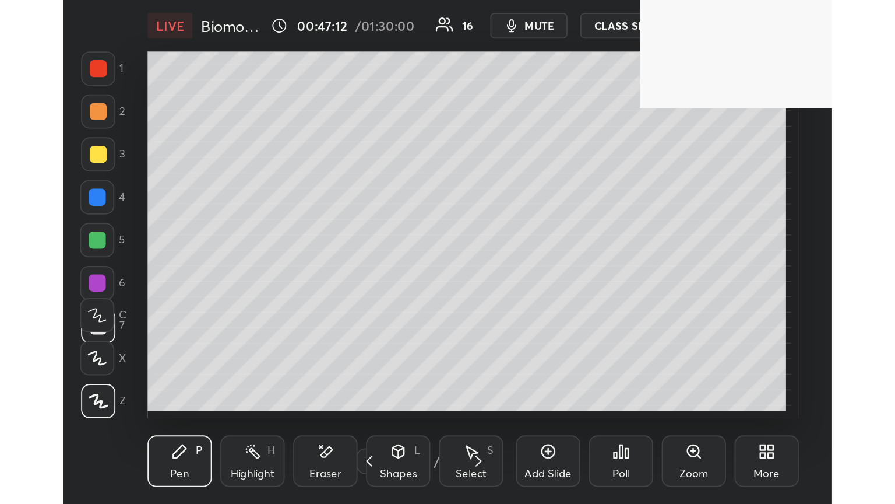
scroll to position [199, 371]
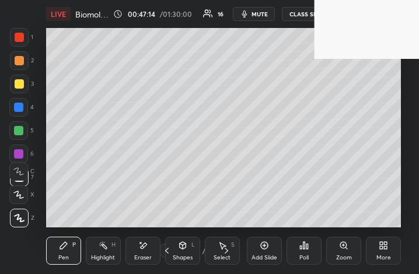
click at [385, 252] on div "More" at bounding box center [382, 251] width 35 height 28
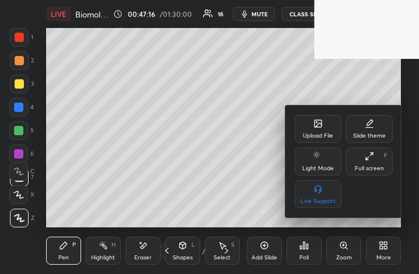
click at [366, 162] on div "Full screen F" at bounding box center [369, 161] width 47 height 28
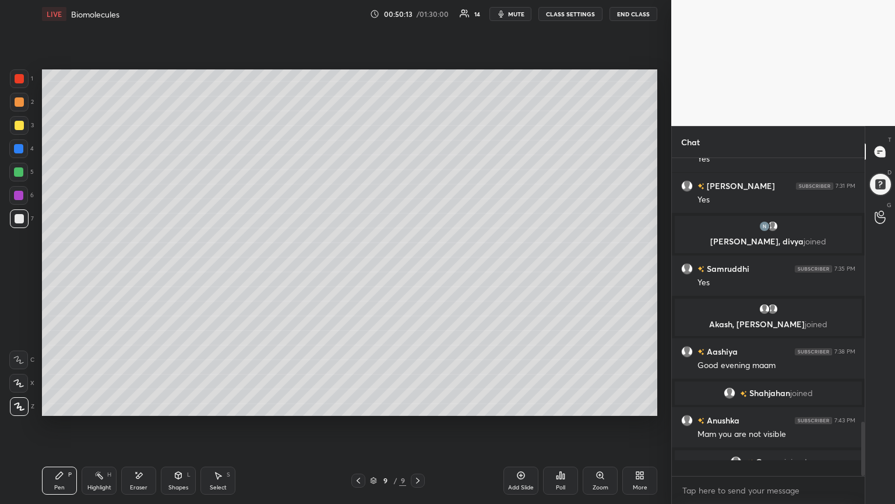
scroll to position [1534, 0]
click at [418, 273] on icon at bounding box center [742, 463] width 8 height 7
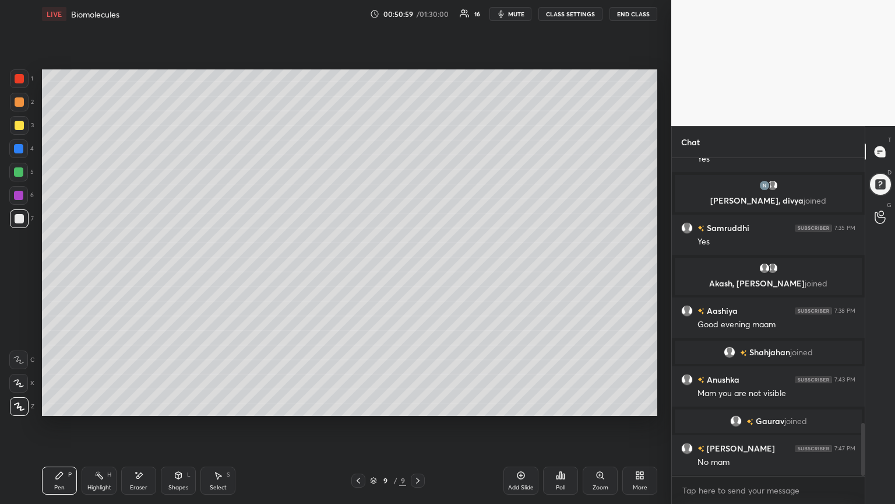
scroll to position [1616, 0]
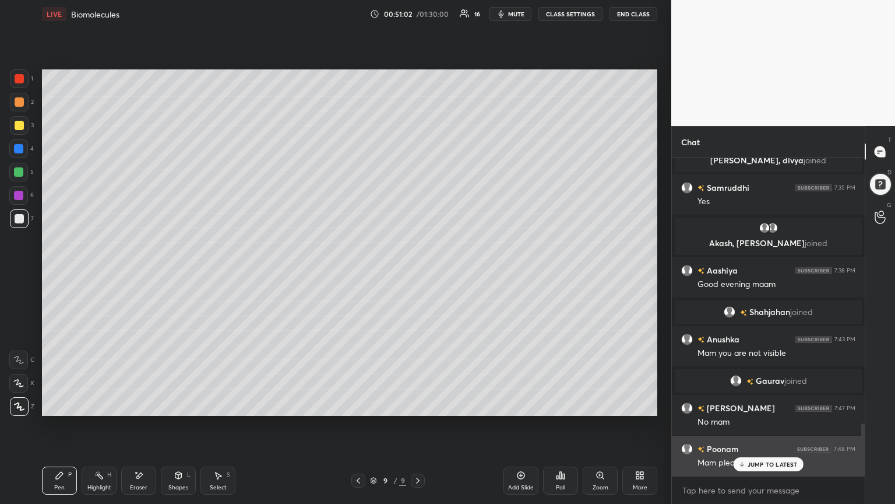
click at [418, 273] on div "Mam please revise point" at bounding box center [777, 463] width 158 height 12
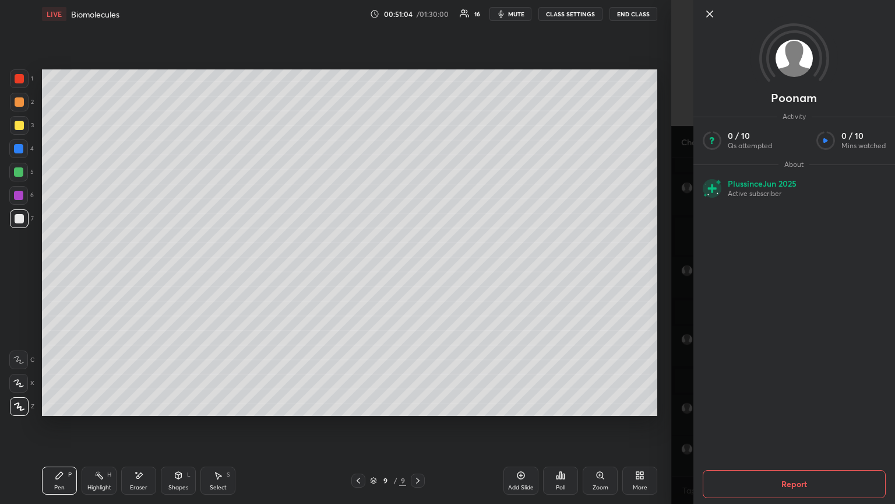
click at [418, 9] on div at bounding box center [795, 33] width 202 height 67
click at [418, 13] on icon at bounding box center [710, 14] width 6 height 6
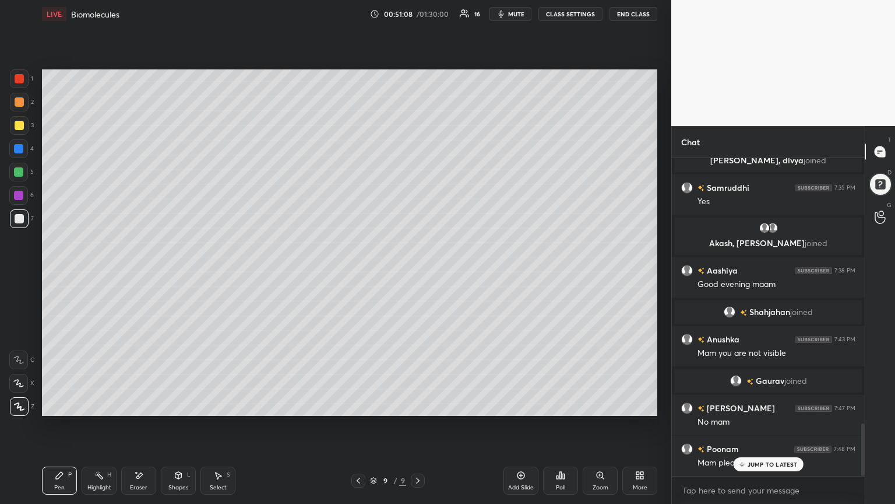
click at [418, 273] on icon at bounding box center [742, 463] width 8 height 7
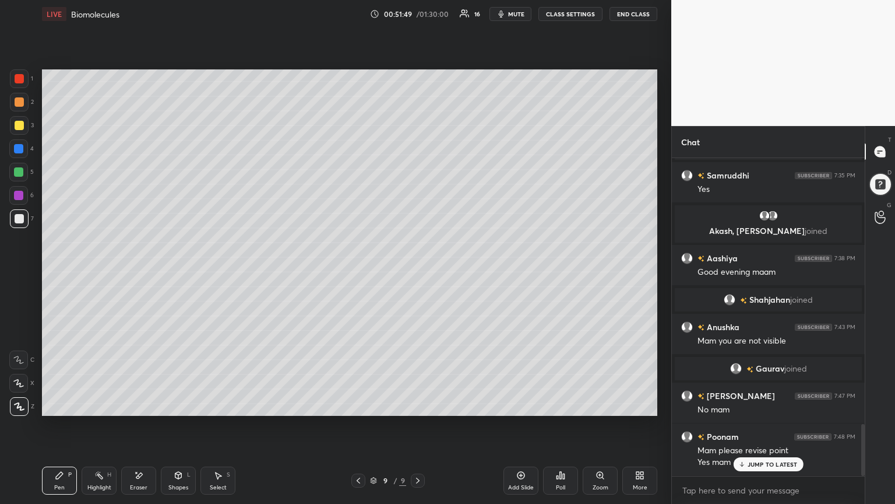
scroll to position [3, 3]
click at [418, 273] on p "JUMP TO LATEST" at bounding box center [773, 463] width 50 height 7
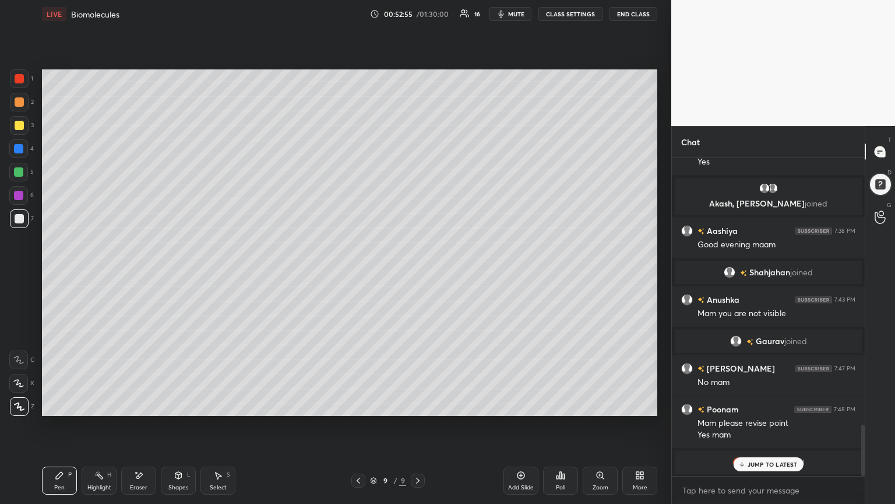
click at [418, 273] on p "JUMP TO LATEST" at bounding box center [773, 463] width 50 height 7
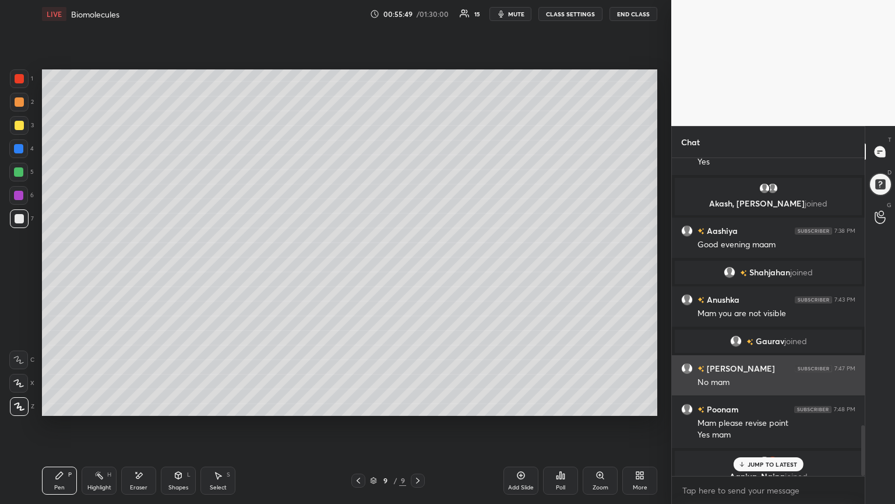
scroll to position [1669, 0]
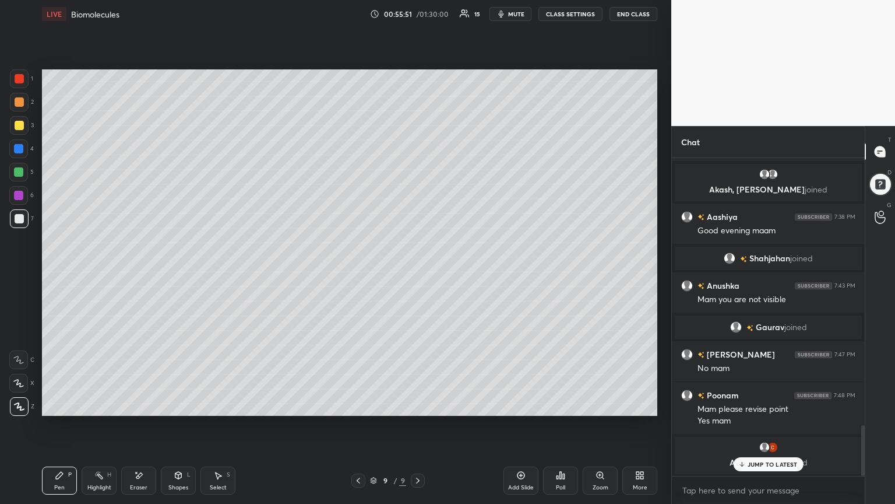
click at [418, 273] on p "JUMP TO LATEST" at bounding box center [773, 463] width 50 height 7
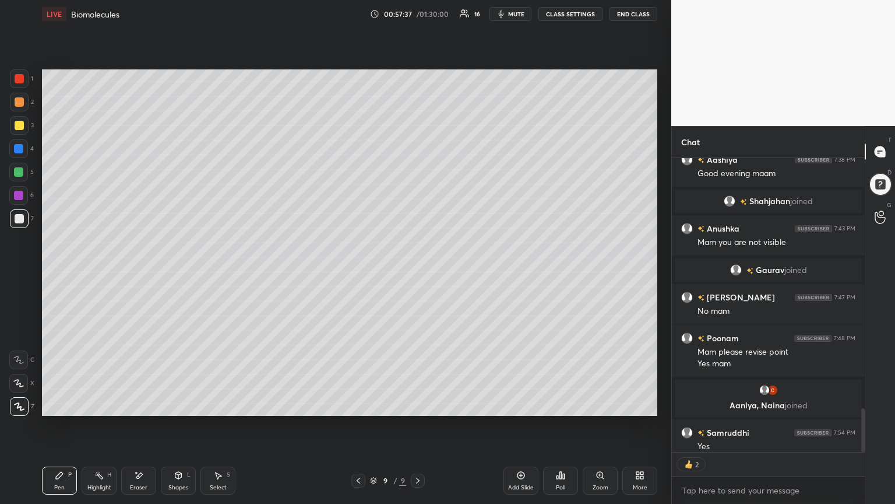
scroll to position [1678, 0]
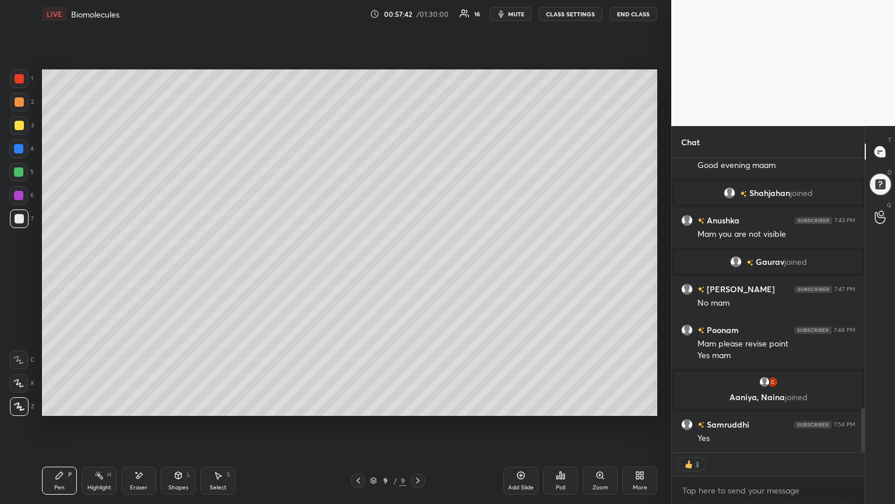
click at [418, 273] on div "Add Slide Poll Zoom More" at bounding box center [581, 480] width 154 height 65
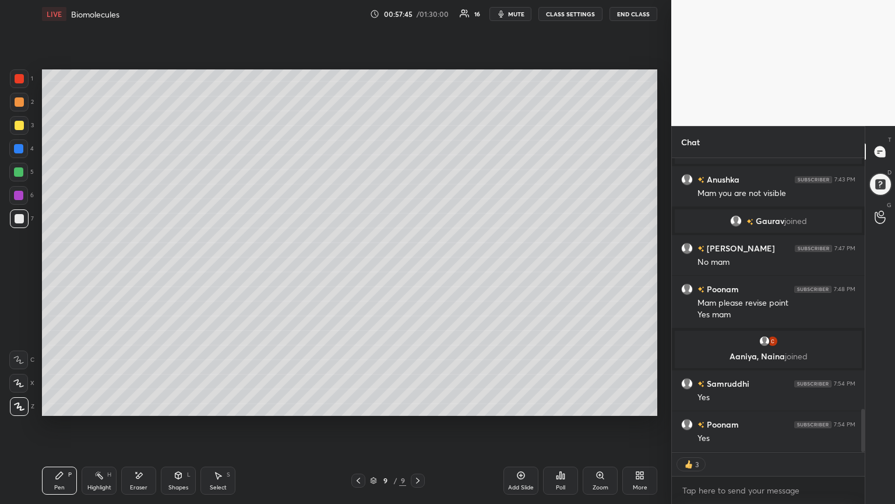
click at [418, 273] on icon at bounding box center [522, 476] width 8 height 8
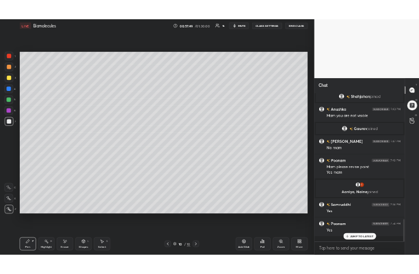
scroll to position [1694, 0]
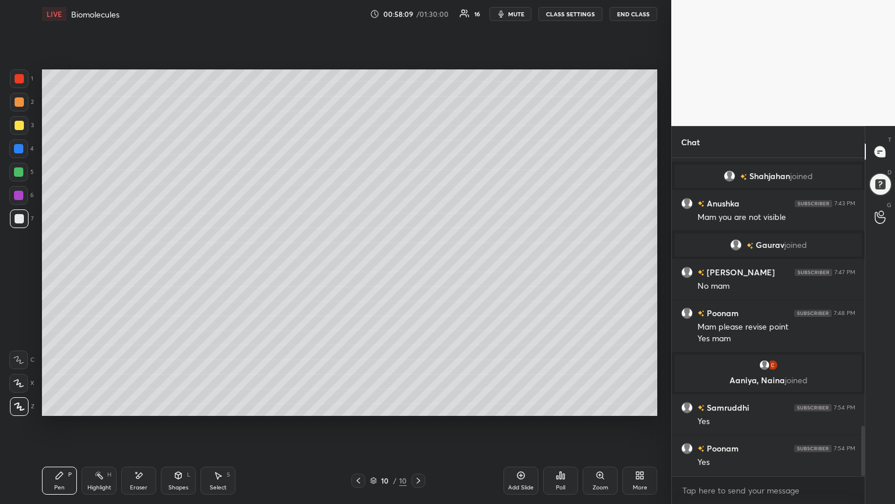
click at [19, 101] on div at bounding box center [19, 101] width 9 height 9
click at [21, 100] on div at bounding box center [19, 101] width 9 height 9
click at [24, 218] on div at bounding box center [19, 218] width 19 height 19
click at [418, 273] on icon at bounding box center [522, 476] width 8 height 8
click at [16, 121] on div at bounding box center [19, 125] width 9 height 9
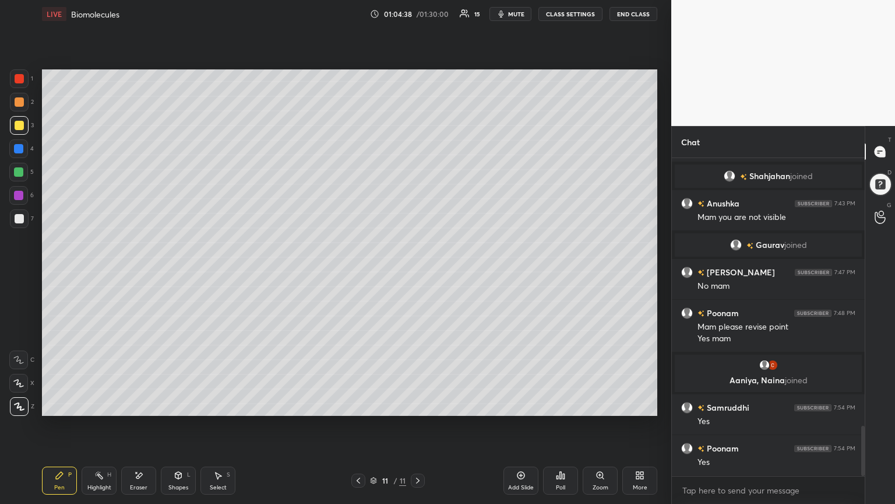
click at [147, 273] on div "Pen P Highlight H Eraser Shapes L Select S 11 / 11 Add Slide Poll Zoom More" at bounding box center [350, 480] width 616 height 47
click at [138, 273] on icon at bounding box center [139, 475] width 6 height 6
click at [57, 273] on icon at bounding box center [59, 475] width 7 height 7
click at [98, 273] on div "Highlight H" at bounding box center [99, 480] width 35 height 28
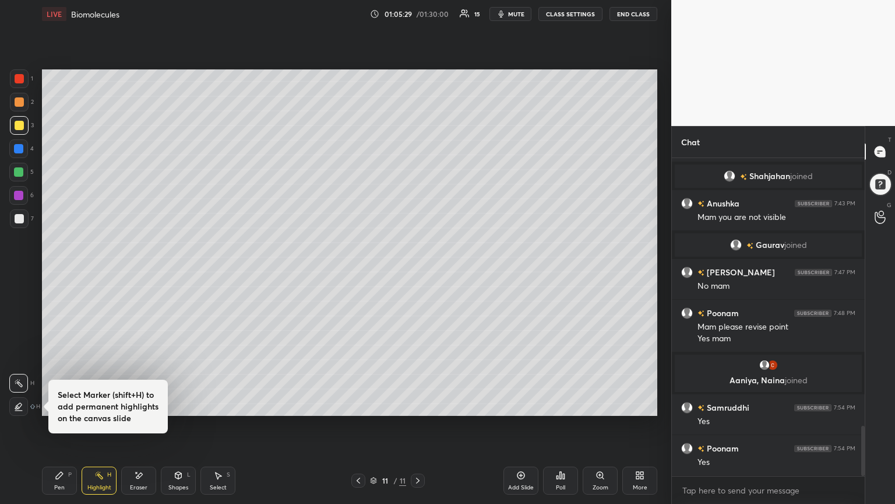
click at [140, 273] on div "Eraser" at bounding box center [138, 480] width 35 height 28
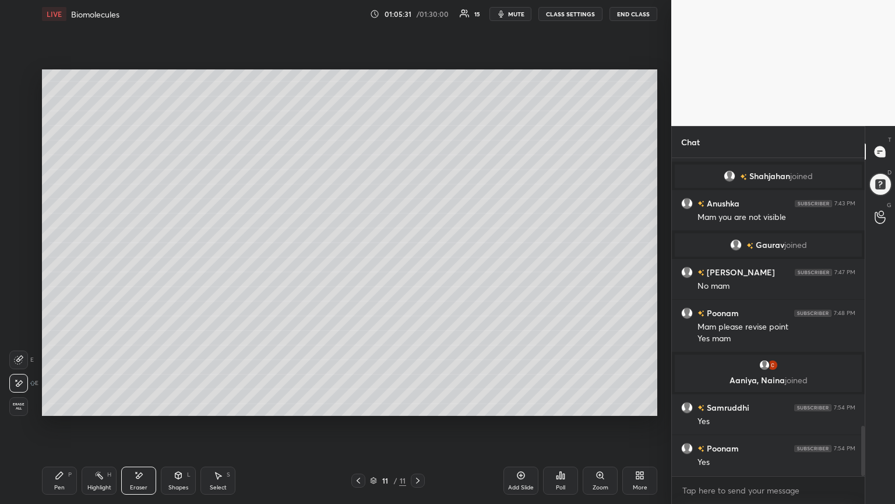
click at [52, 273] on div "Pen P" at bounding box center [59, 480] width 35 height 28
click at [55, 273] on div "Pen P" at bounding box center [59, 480] width 35 height 28
click at [19, 219] on div at bounding box center [19, 218] width 9 height 9
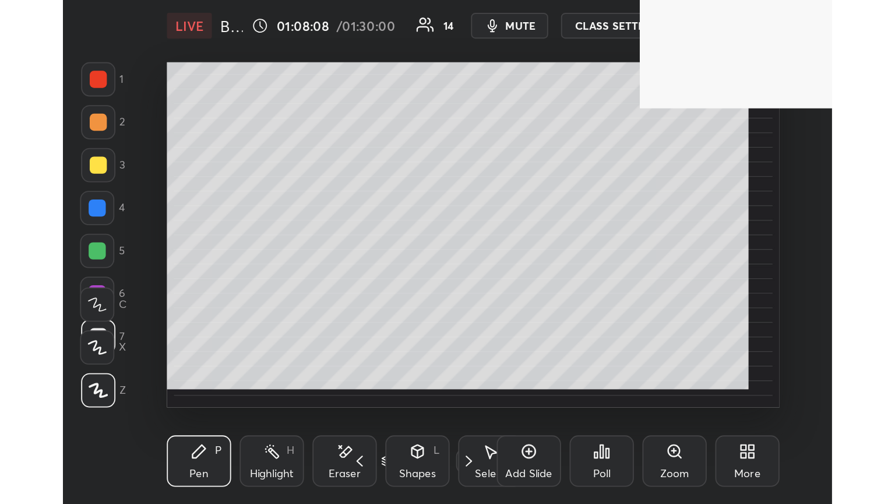
scroll to position [199, 371]
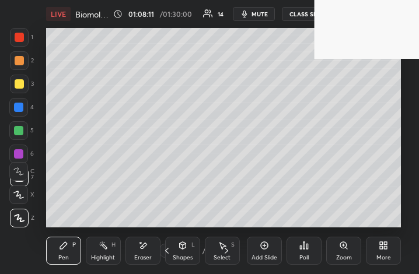
click at [385, 249] on icon at bounding box center [385, 247] width 3 height 3
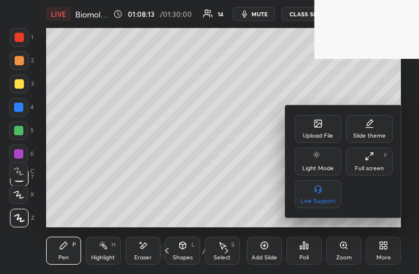
click at [357, 157] on div "Full screen F" at bounding box center [369, 161] width 47 height 28
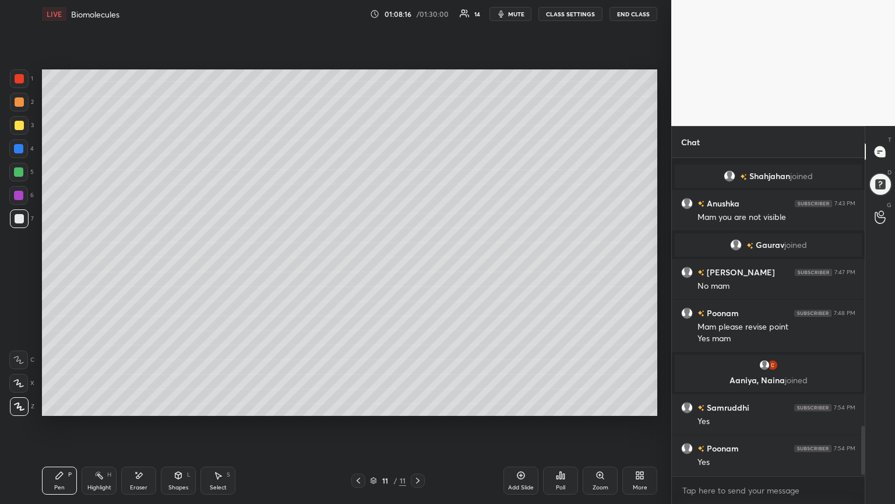
scroll to position [1735, 0]
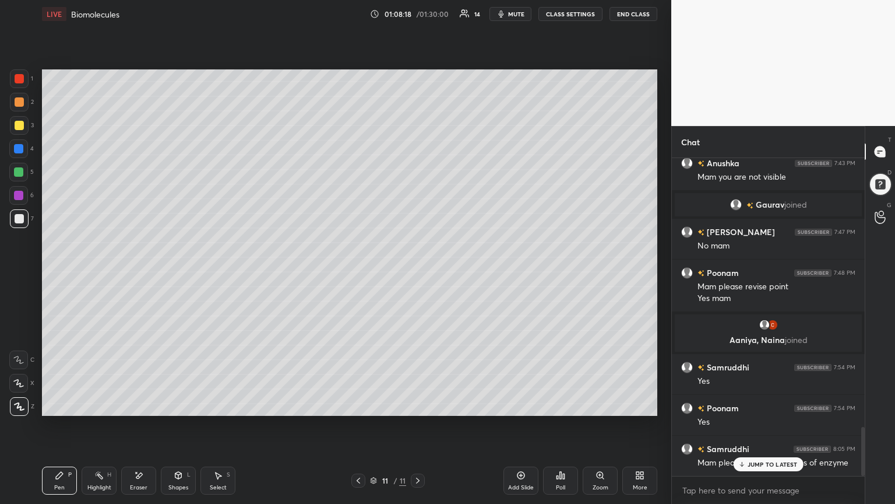
click at [418, 273] on p "JUMP TO LATEST" at bounding box center [773, 463] width 50 height 7
click at [418, 273] on icon at bounding box center [520, 474] width 9 height 9
click at [418, 15] on span "mute" at bounding box center [516, 14] width 16 height 8
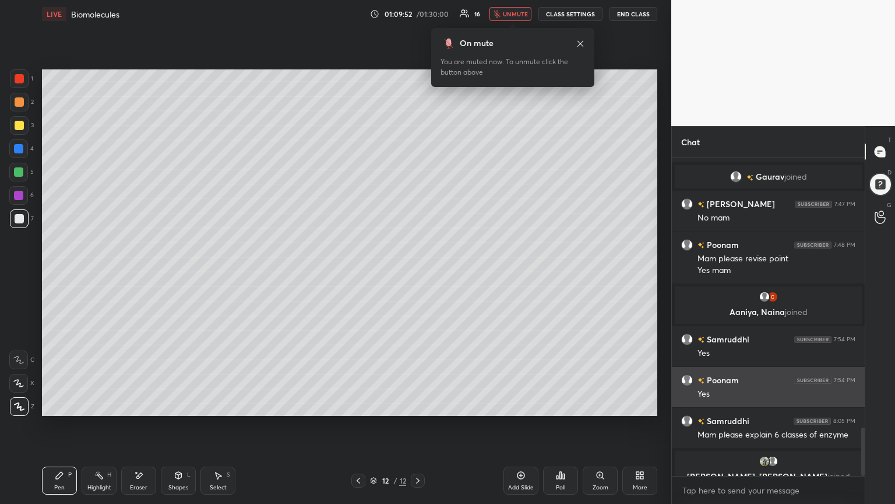
scroll to position [1763, 0]
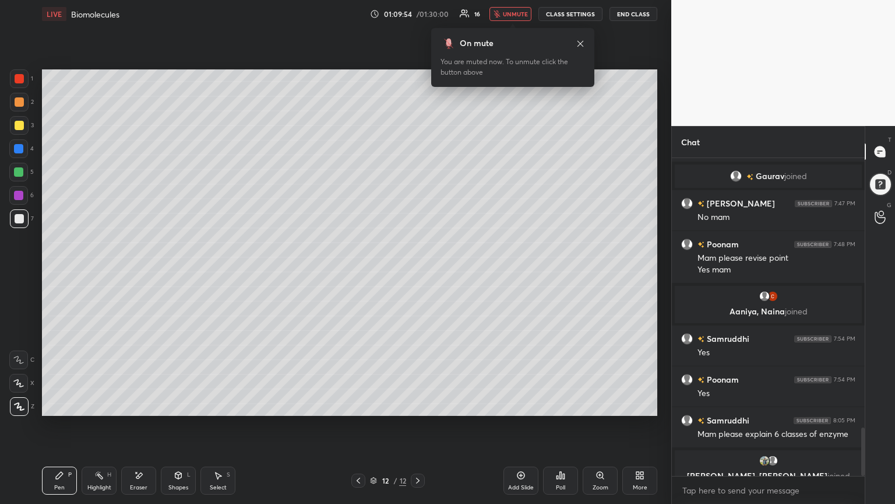
click at [418, 12] on span "unmute" at bounding box center [515, 14] width 25 height 8
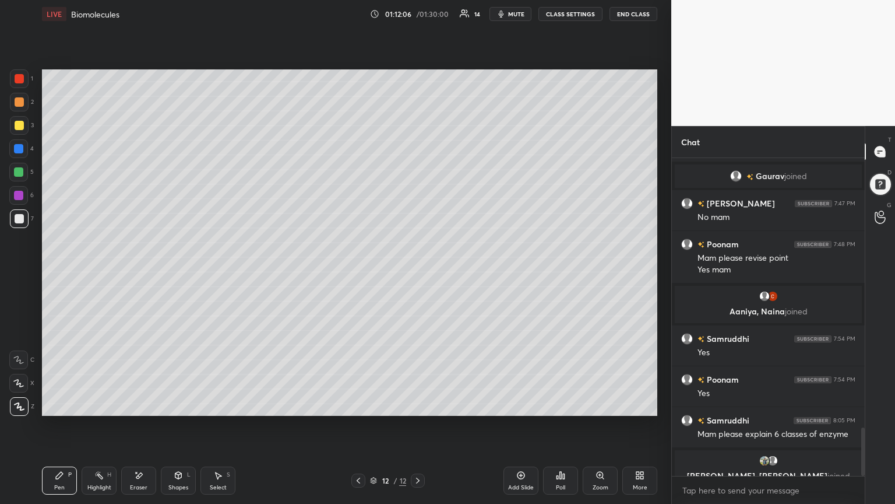
click at [418, 273] on div "Add Slide Poll Zoom More" at bounding box center [581, 480] width 154 height 65
click at [418, 273] on icon at bounding box center [522, 476] width 8 height 8
click at [418, 273] on div "Add Slide" at bounding box center [521, 480] width 35 height 28
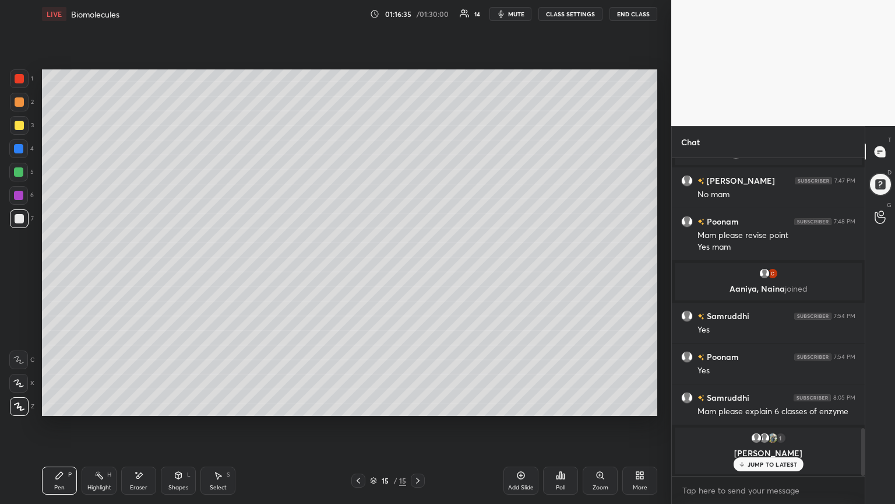
click at [418, 273] on div "JUMP TO LATEST" at bounding box center [768, 464] width 70 height 14
click at [418, 48] on div "Setting up your live class Poll for secs No correct answer Start poll" at bounding box center [349, 242] width 625 height 429
click at [418, 273] on div "Add Slide Poll Zoom More" at bounding box center [581, 480] width 154 height 65
click at [418, 273] on div "Add Slide" at bounding box center [521, 480] width 35 height 28
click at [418, 273] on icon at bounding box center [520, 474] width 9 height 9
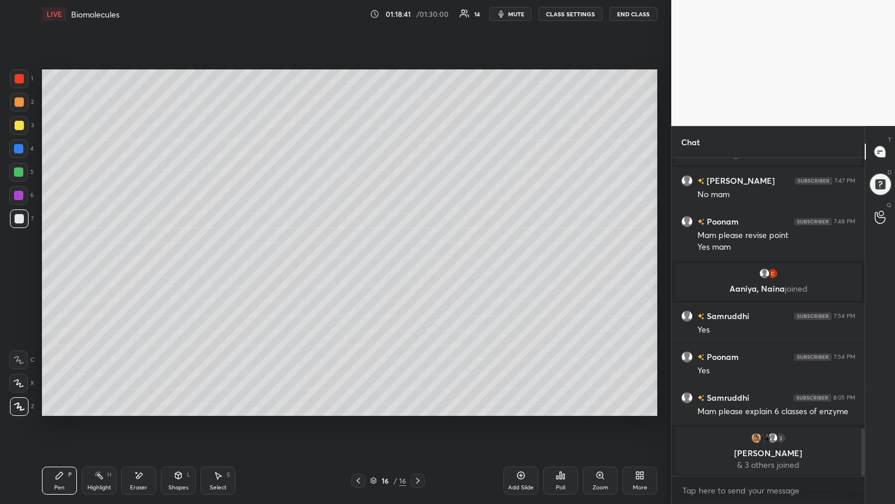
click at [418, 273] on icon at bounding box center [520, 474] width 9 height 9
click at [23, 79] on div at bounding box center [19, 78] width 9 height 9
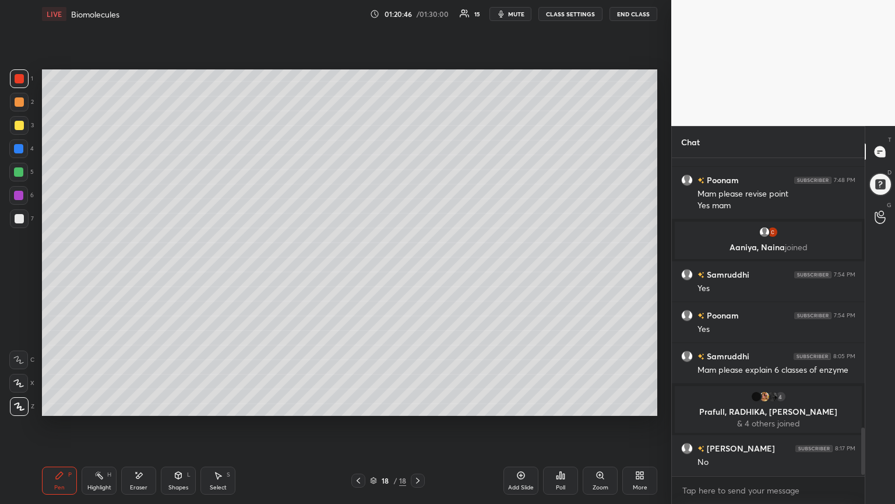
scroll to position [1809, 0]
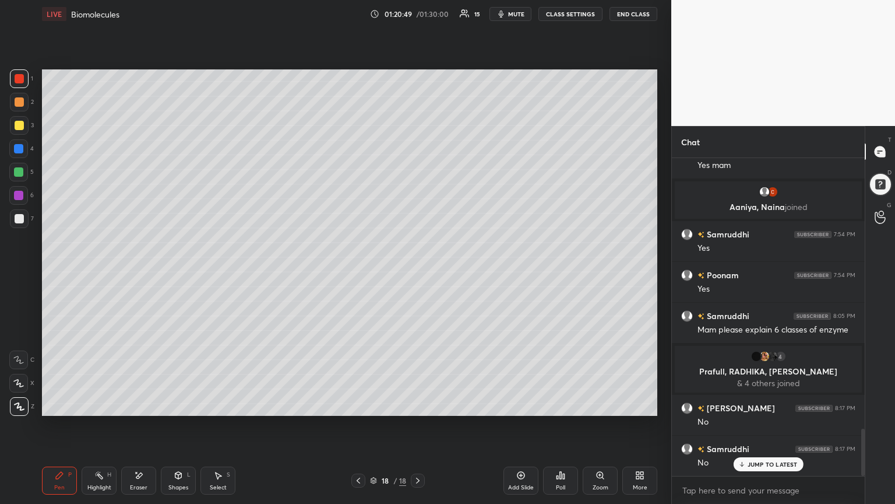
click at [418, 273] on p "JUMP TO LATEST" at bounding box center [773, 463] width 50 height 7
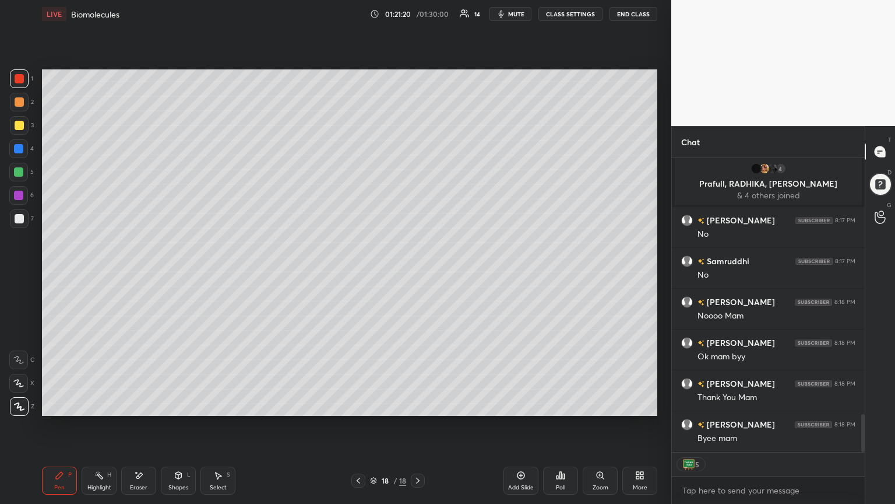
scroll to position [2038, 0]
click at [418, 13] on button "End Class" at bounding box center [634, 14] width 48 height 14
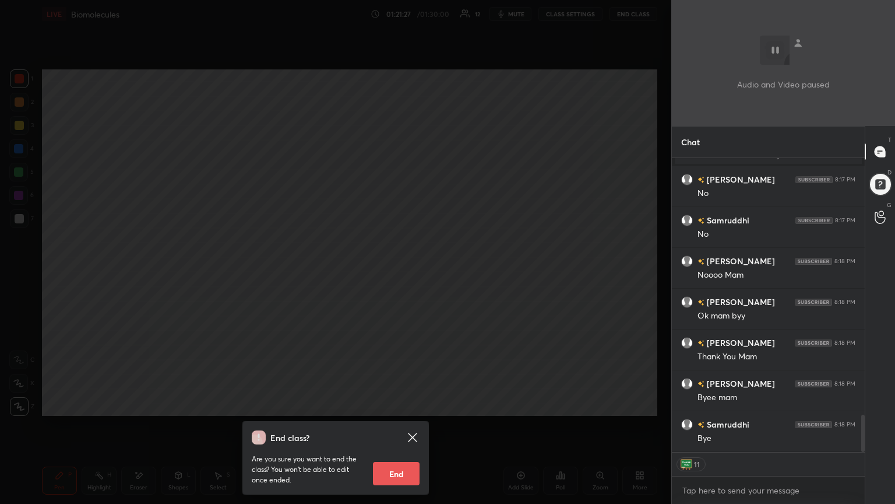
click at [404, 273] on button "End" at bounding box center [396, 473] width 47 height 23
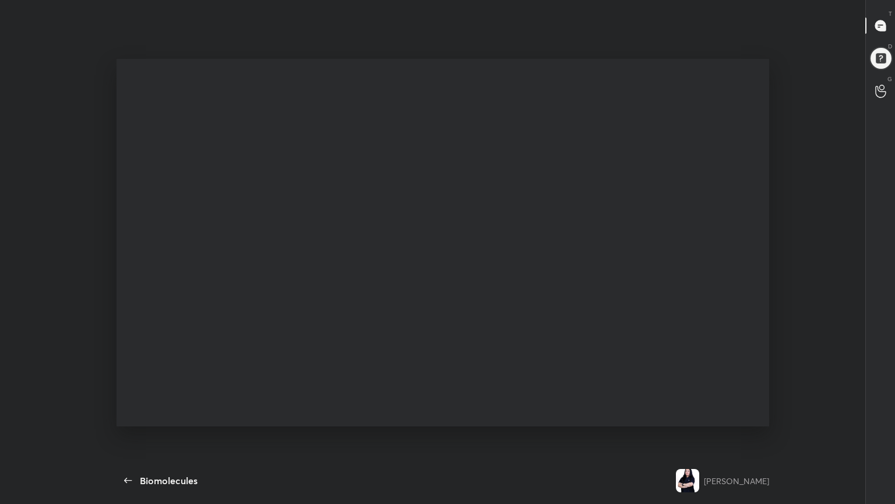
type textarea "x"
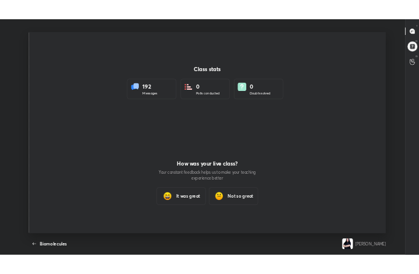
scroll to position [58088, 57878]
